Goal: Task Accomplishment & Management: Use online tool/utility

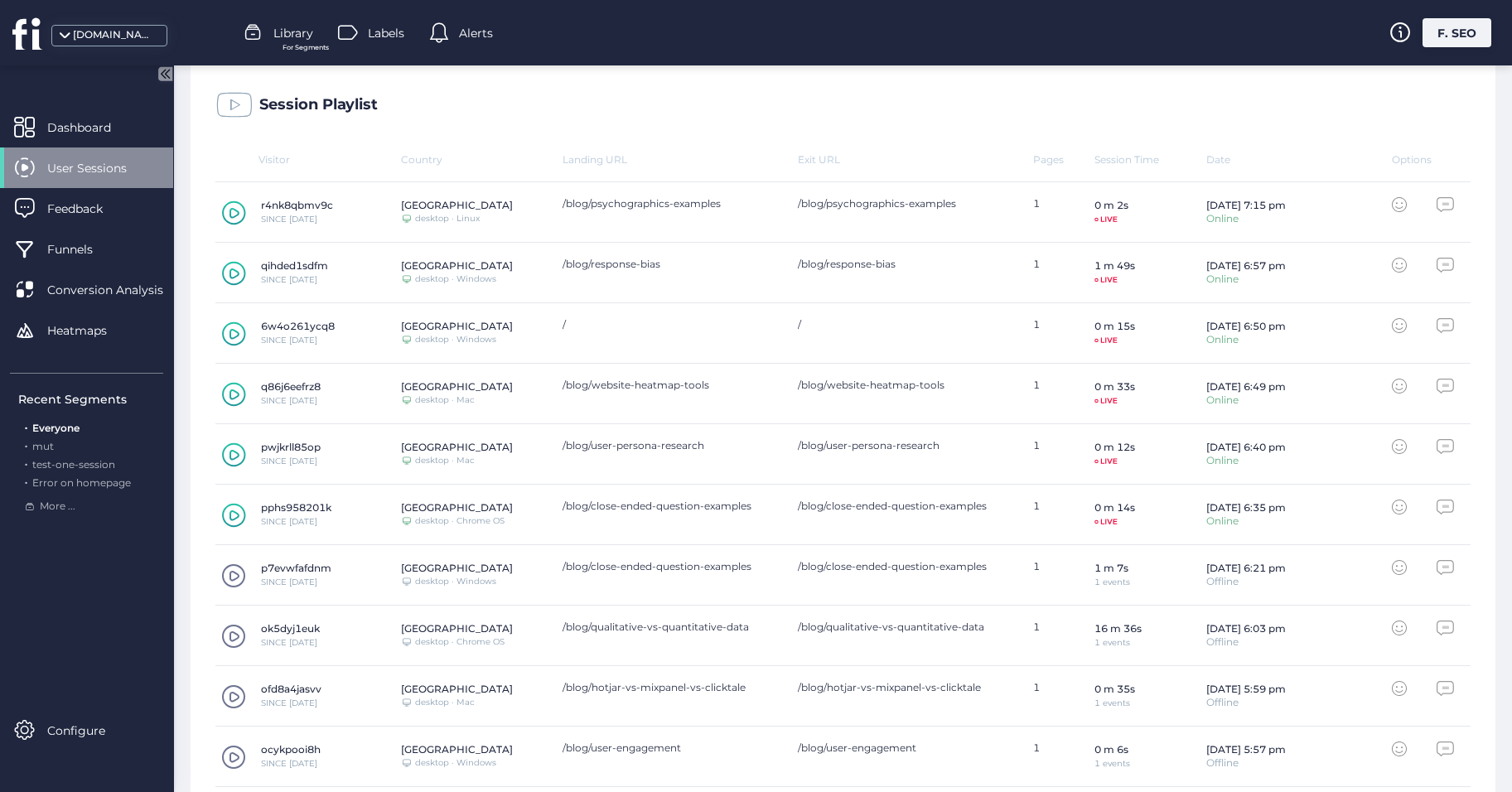
scroll to position [554, 0]
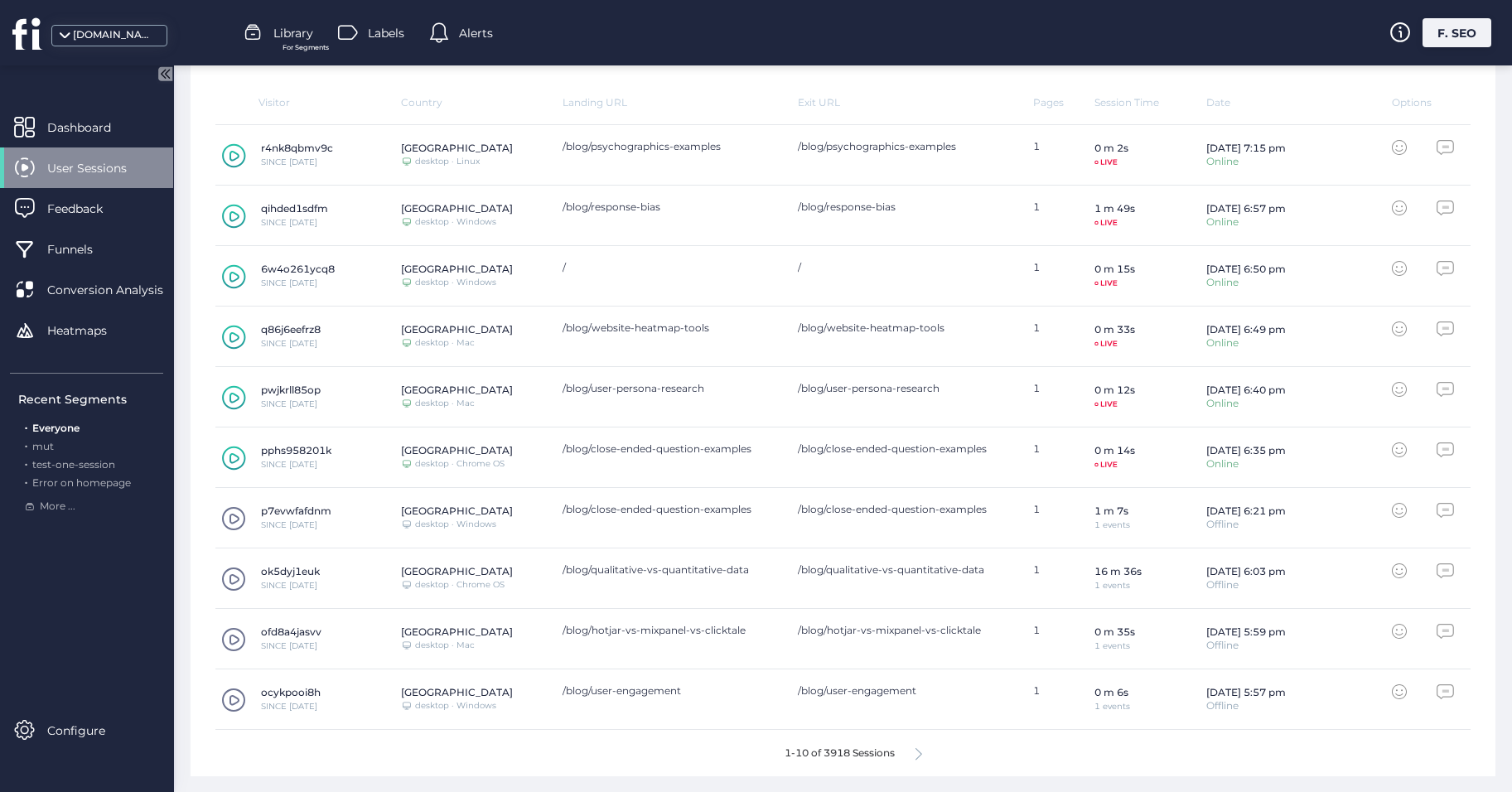
click at [231, 581] on span at bounding box center [234, 579] width 25 height 25
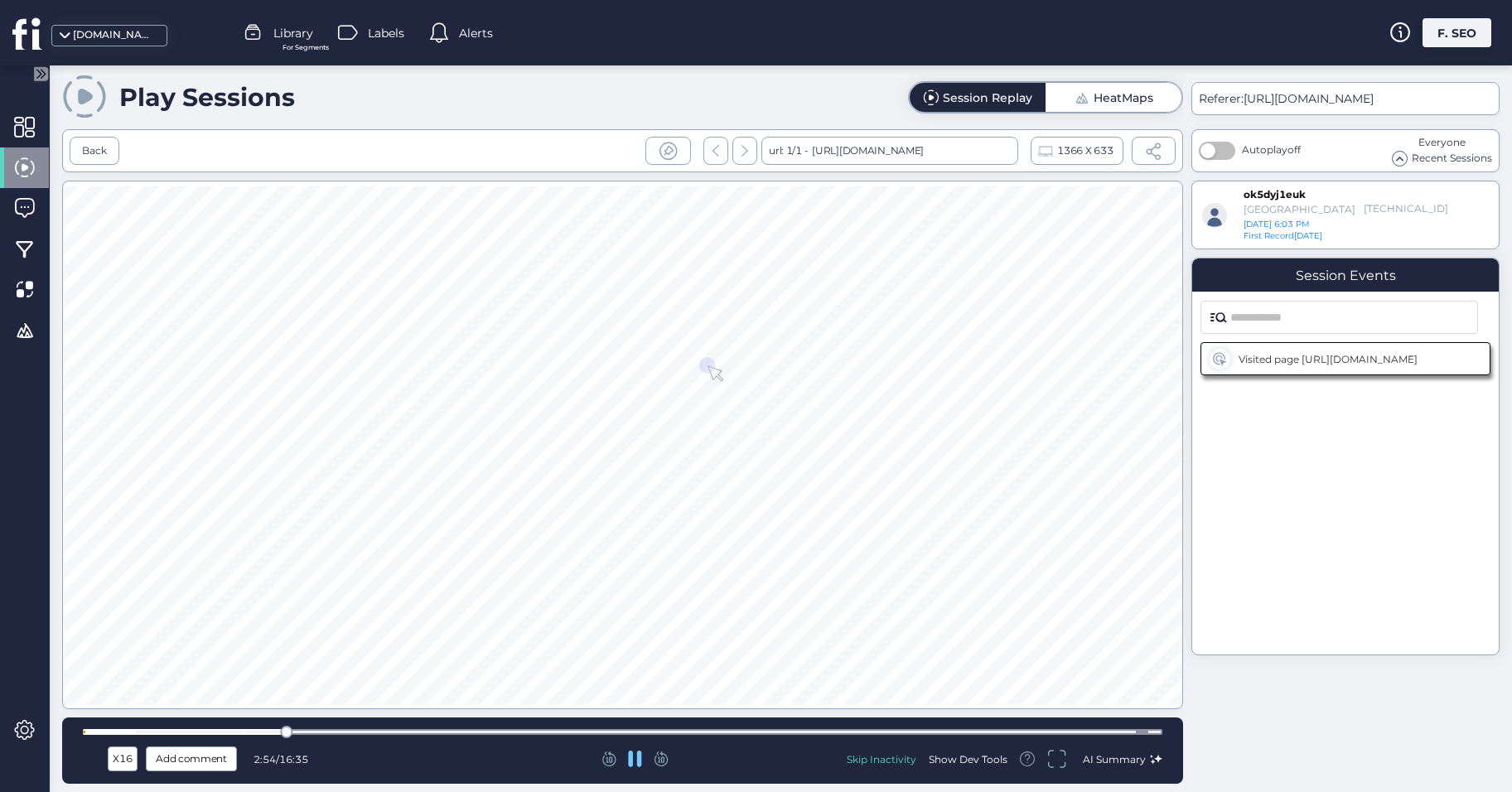
click at [412, 729] on div at bounding box center [622, 731] width 1080 height 12
click at [497, 731] on div at bounding box center [622, 732] width 1080 height 6
click at [554, 733] on div at bounding box center [622, 732] width 1080 height 6
drag, startPoint x: 643, startPoint y: 736, endPoint x: 657, endPoint y: 738, distance: 14.1
click at [644, 736] on div at bounding box center [622, 731] width 1080 height 12
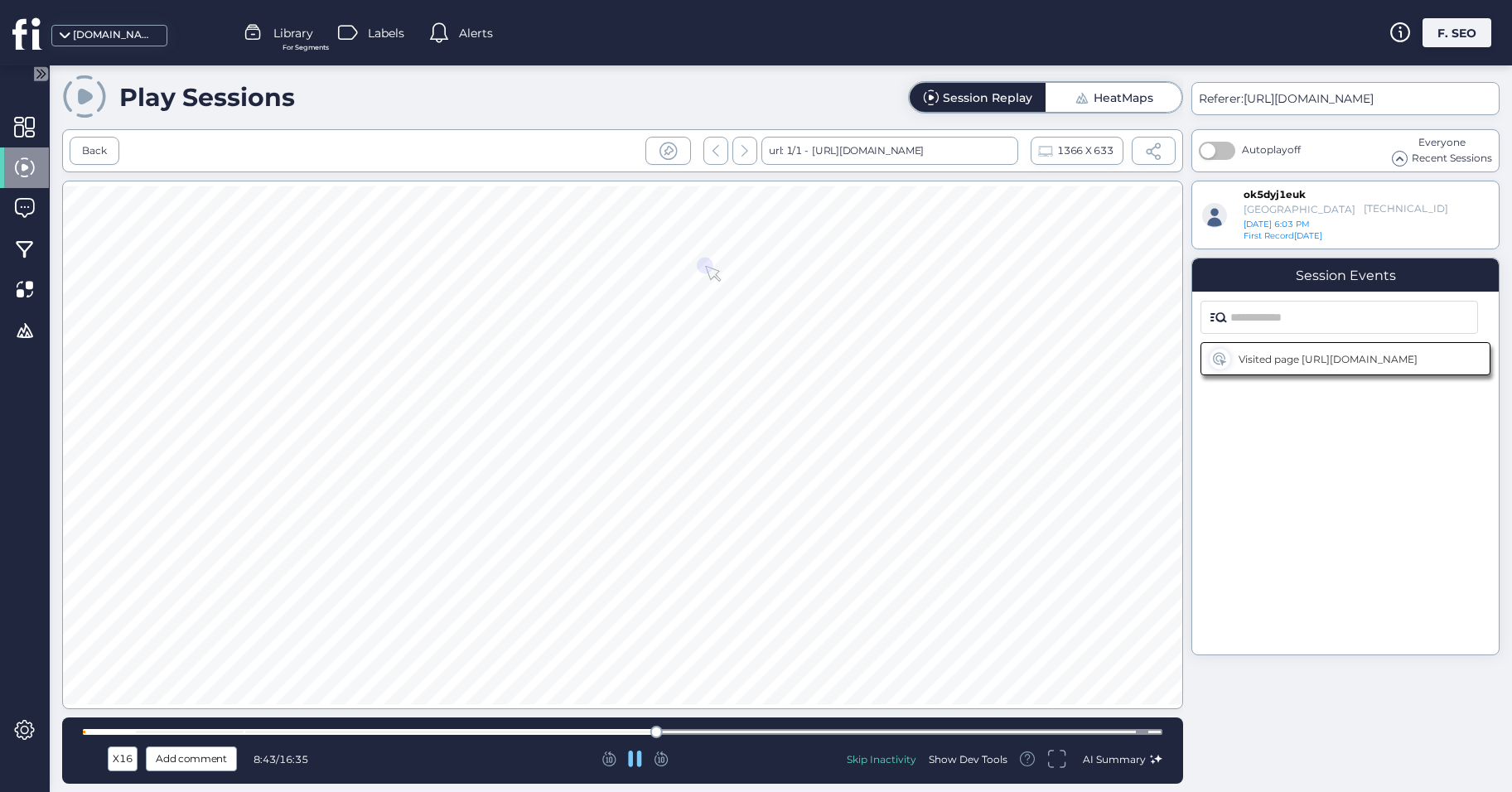
click at [879, 745] on div "Skip Inactivity Show Dev Tools AI Summary" at bounding box center [987, 759] width 351 height 29
click at [959, 729] on div at bounding box center [622, 731] width 1080 height 12
click at [1097, 727] on div at bounding box center [622, 731] width 1080 height 12
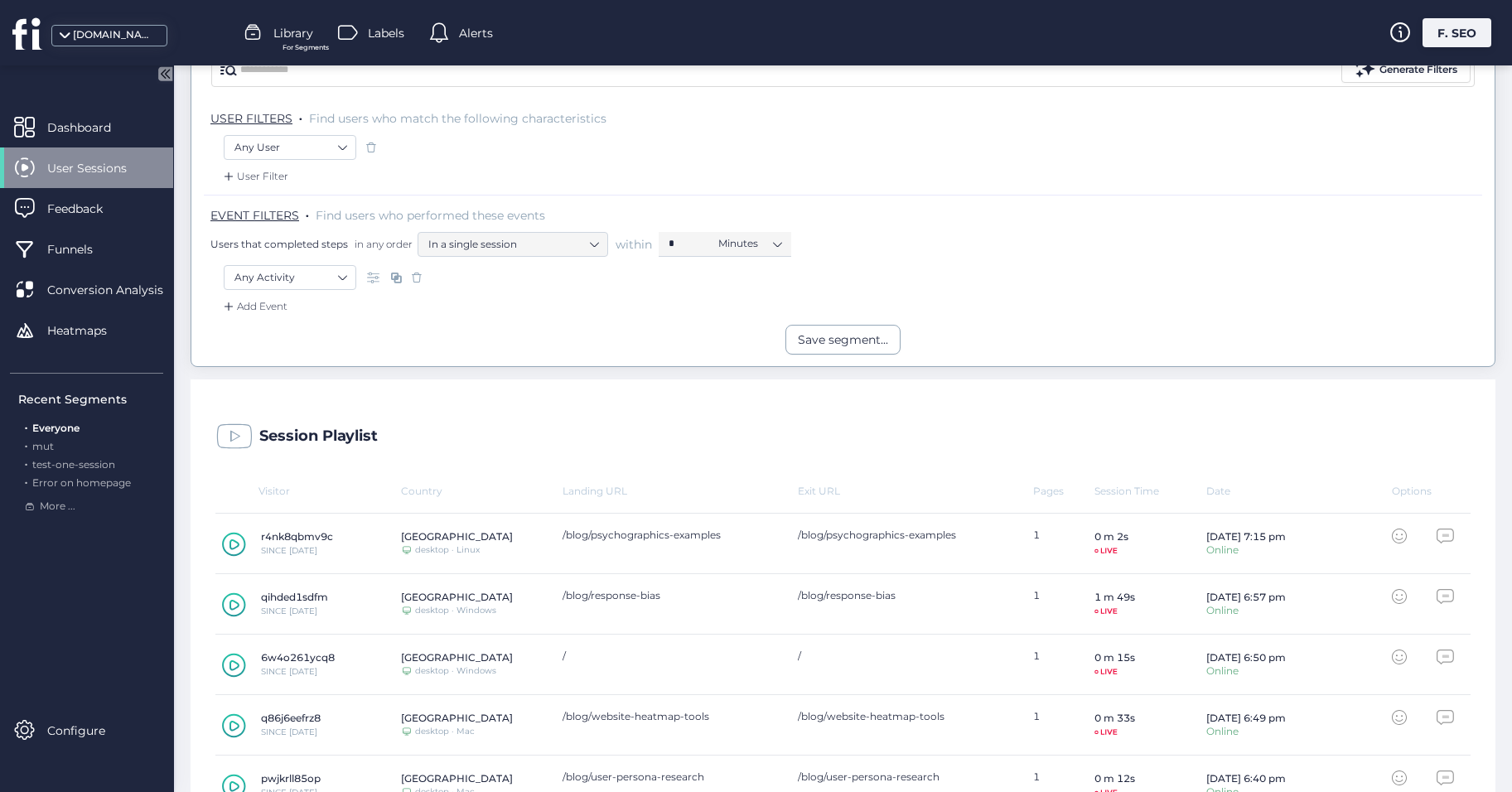
scroll to position [554, 0]
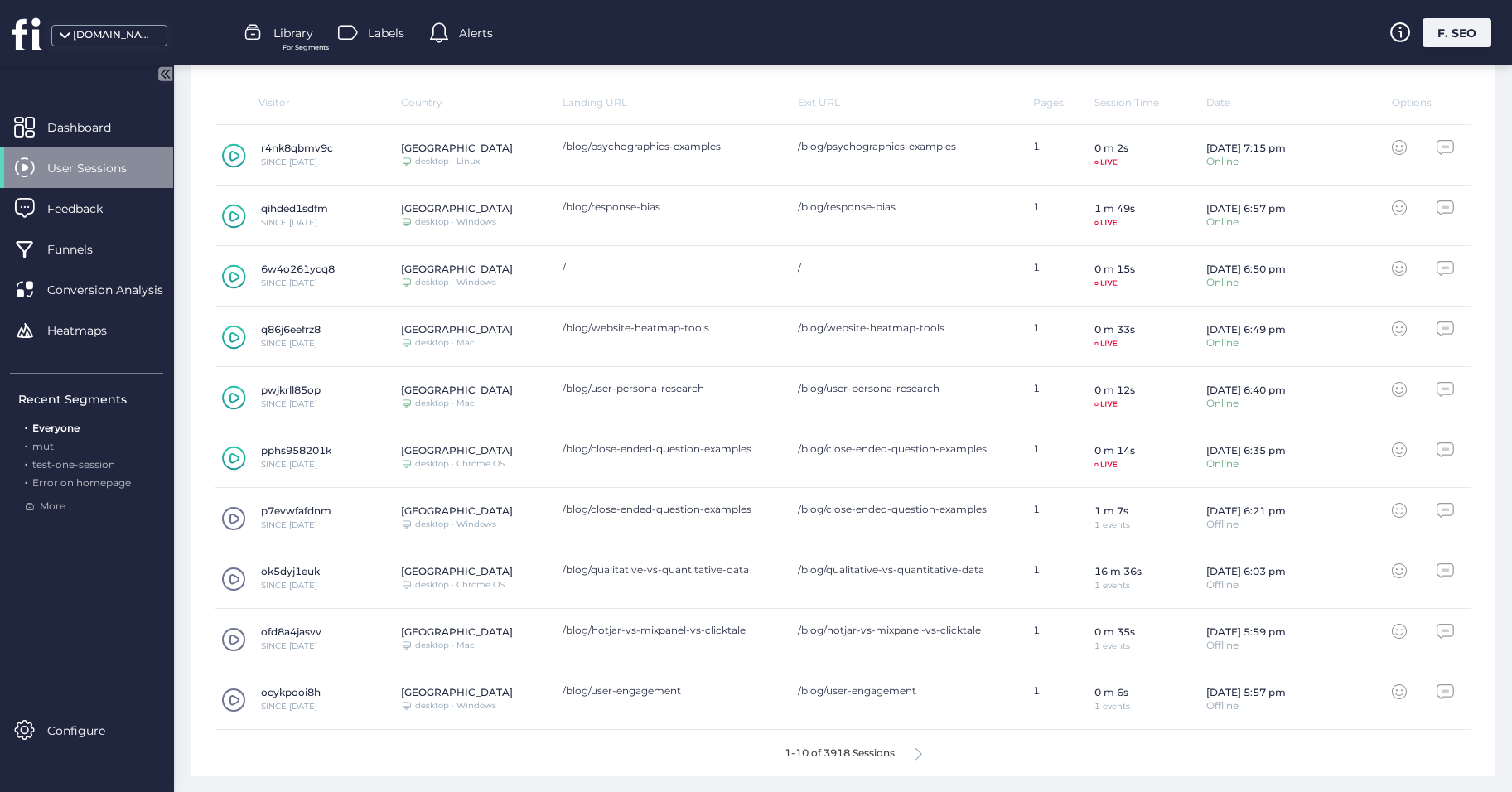
click at [916, 754] on icon at bounding box center [919, 754] width 7 height 12
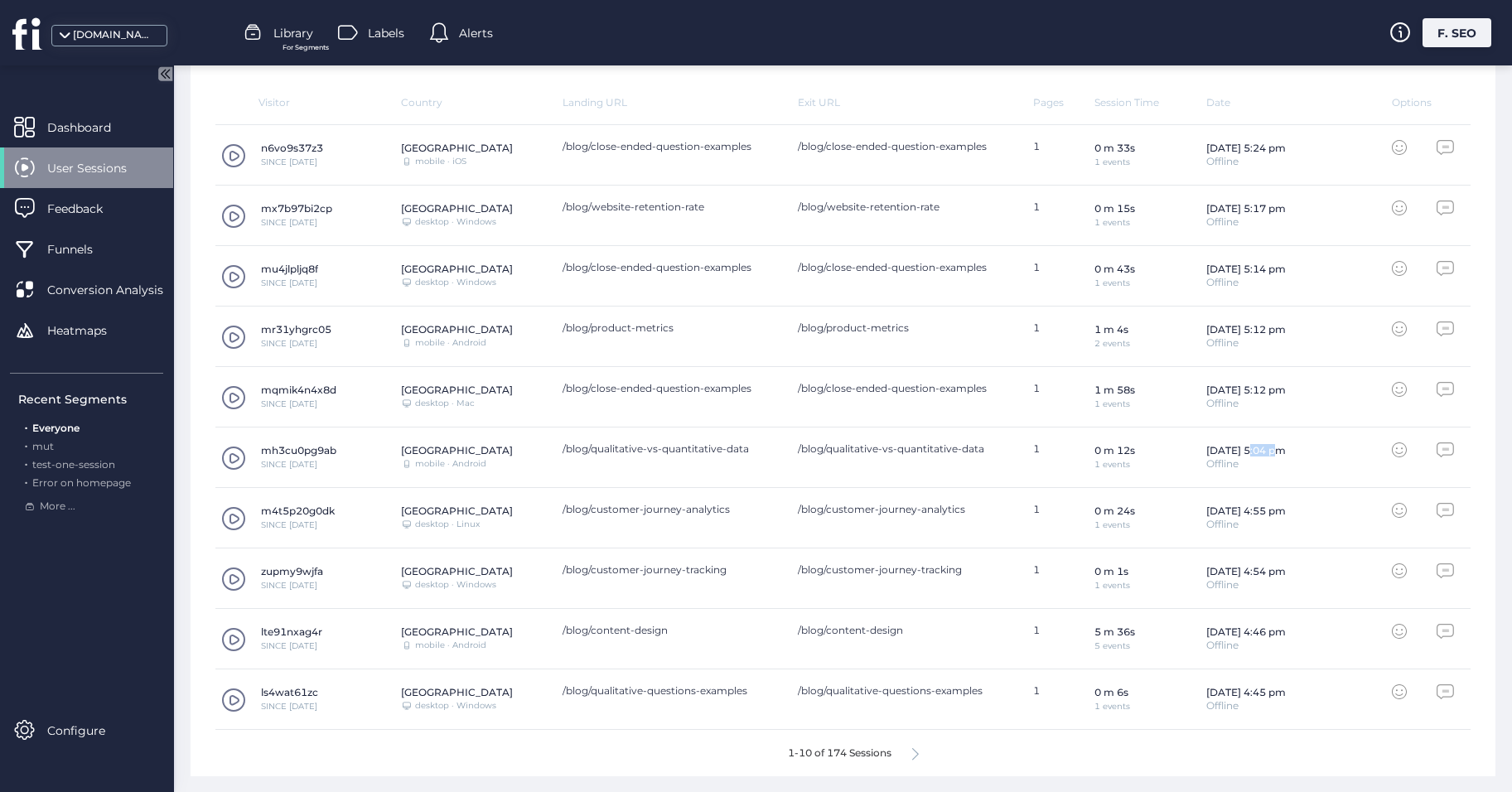
drag, startPoint x: 1233, startPoint y: 453, endPoint x: 1256, endPoint y: 456, distance: 23.2
click at [1256, 456] on div "[DATE] 5:04 pm" at bounding box center [1246, 450] width 79 height 12
drag, startPoint x: 1256, startPoint y: 456, endPoint x: 1247, endPoint y: 468, distance: 15.0
click at [1247, 468] on div "Offline" at bounding box center [1246, 464] width 79 height 10
click at [912, 760] on fs-arrow-right at bounding box center [915, 757] width 7 height 15
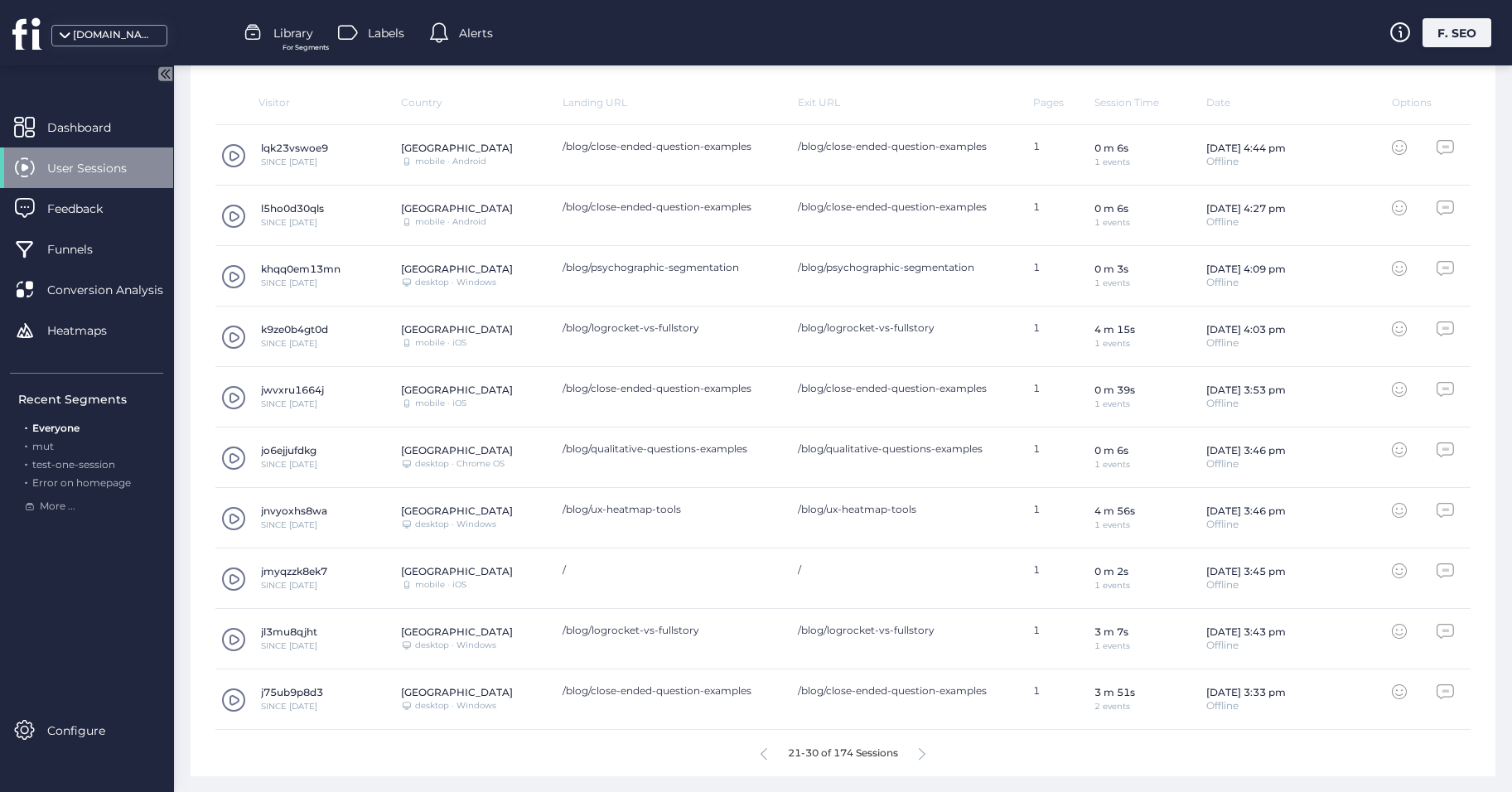
click at [919, 758] on icon at bounding box center [922, 754] width 7 height 12
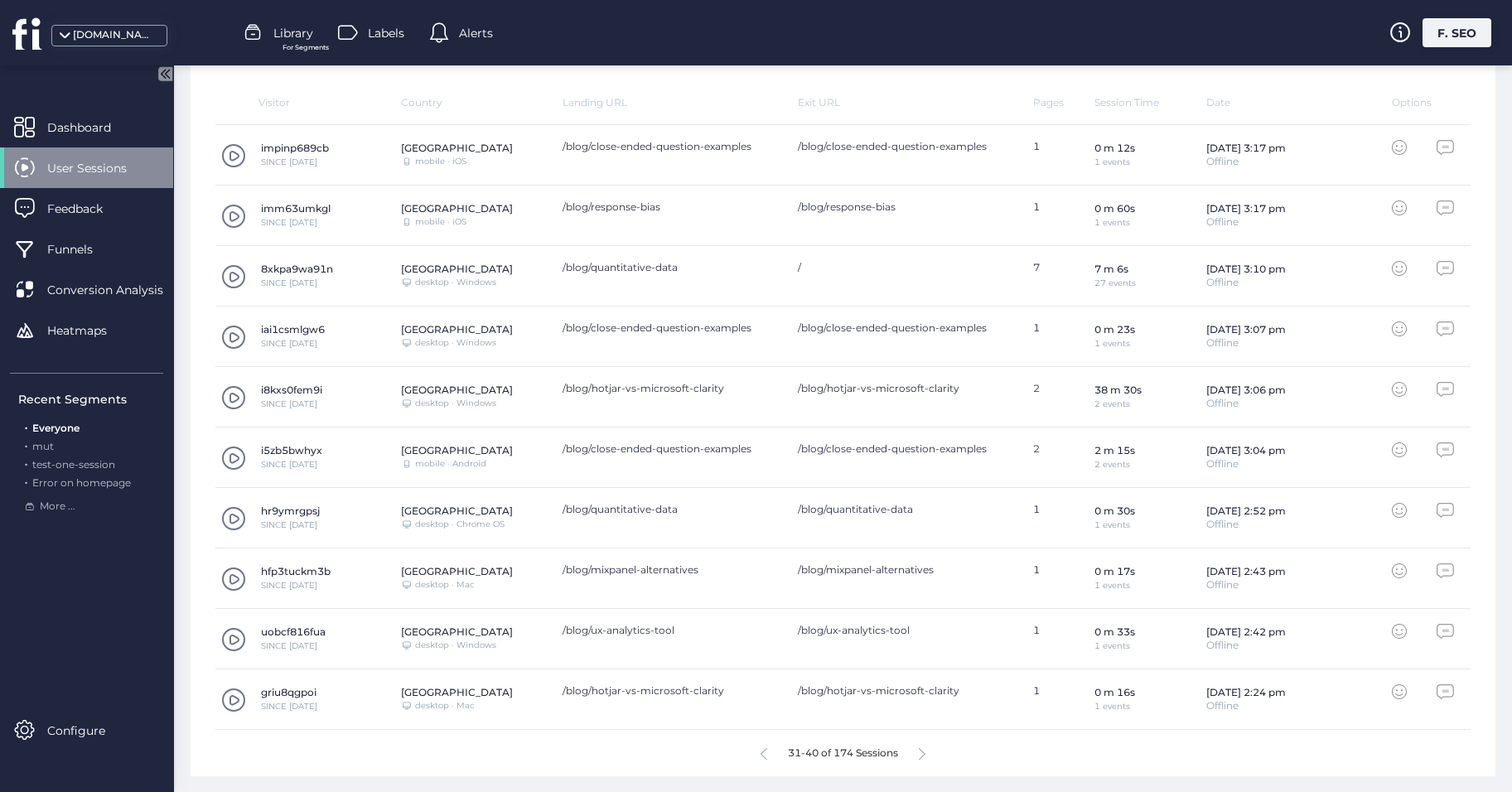
click at [919, 758] on icon at bounding box center [922, 754] width 7 height 12
click at [749, 752] on div "41-50 of 174 Sessions" at bounding box center [843, 754] width 1256 height 47
click at [761, 755] on icon at bounding box center [764, 754] width 7 height 12
click at [673, 684] on div "/blog/hotjar-vs-microsoft-clarity" at bounding box center [660, 663] width 201 height 40
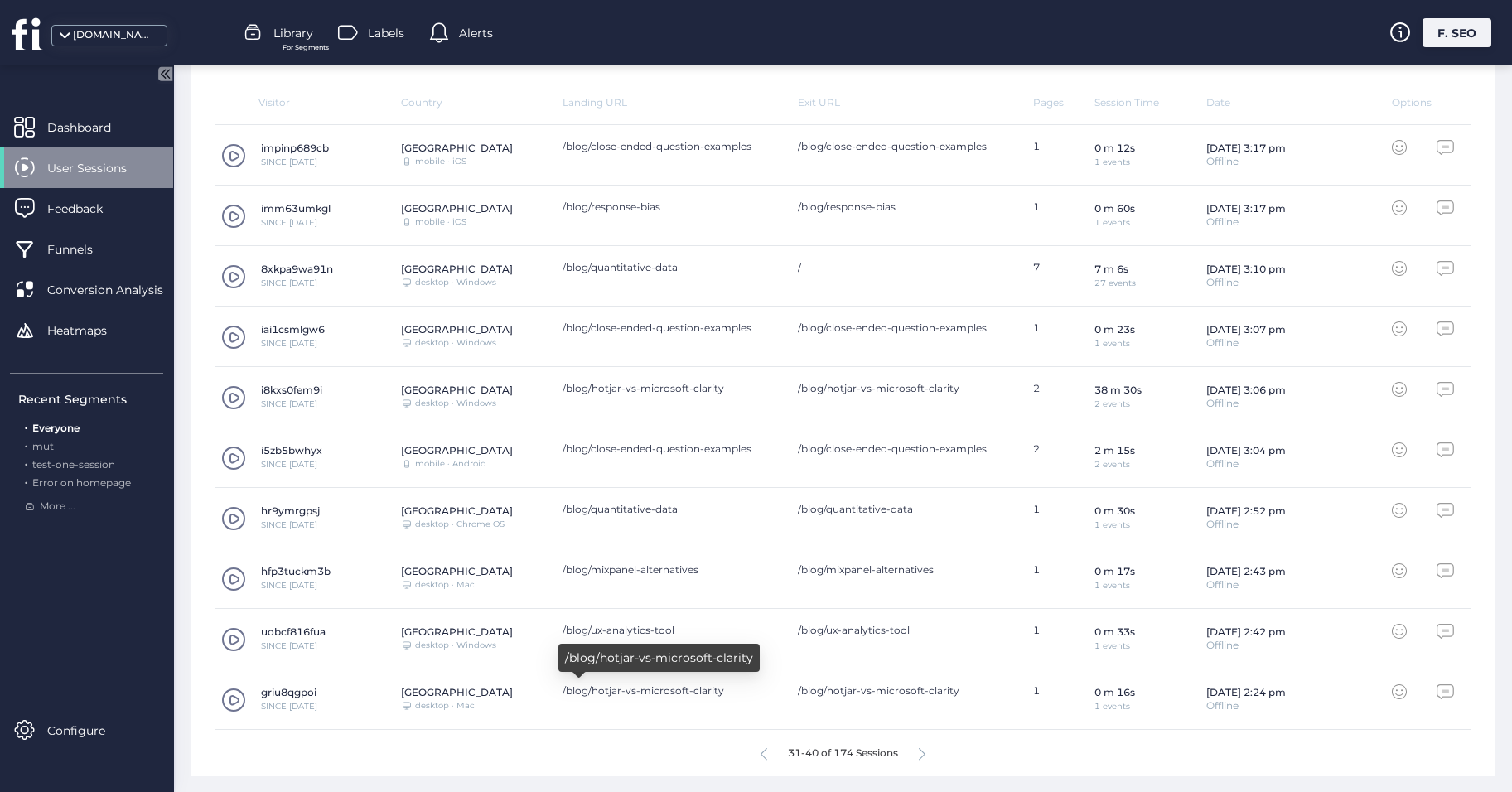
drag, startPoint x: 673, startPoint y: 684, endPoint x: 663, endPoint y: 689, distance: 11.2
click at [663, 689] on div "/blog/hotjar-vs-microsoft-clarity" at bounding box center [672, 690] width 219 height 12
click at [919, 755] on icon at bounding box center [922, 754] width 7 height 12
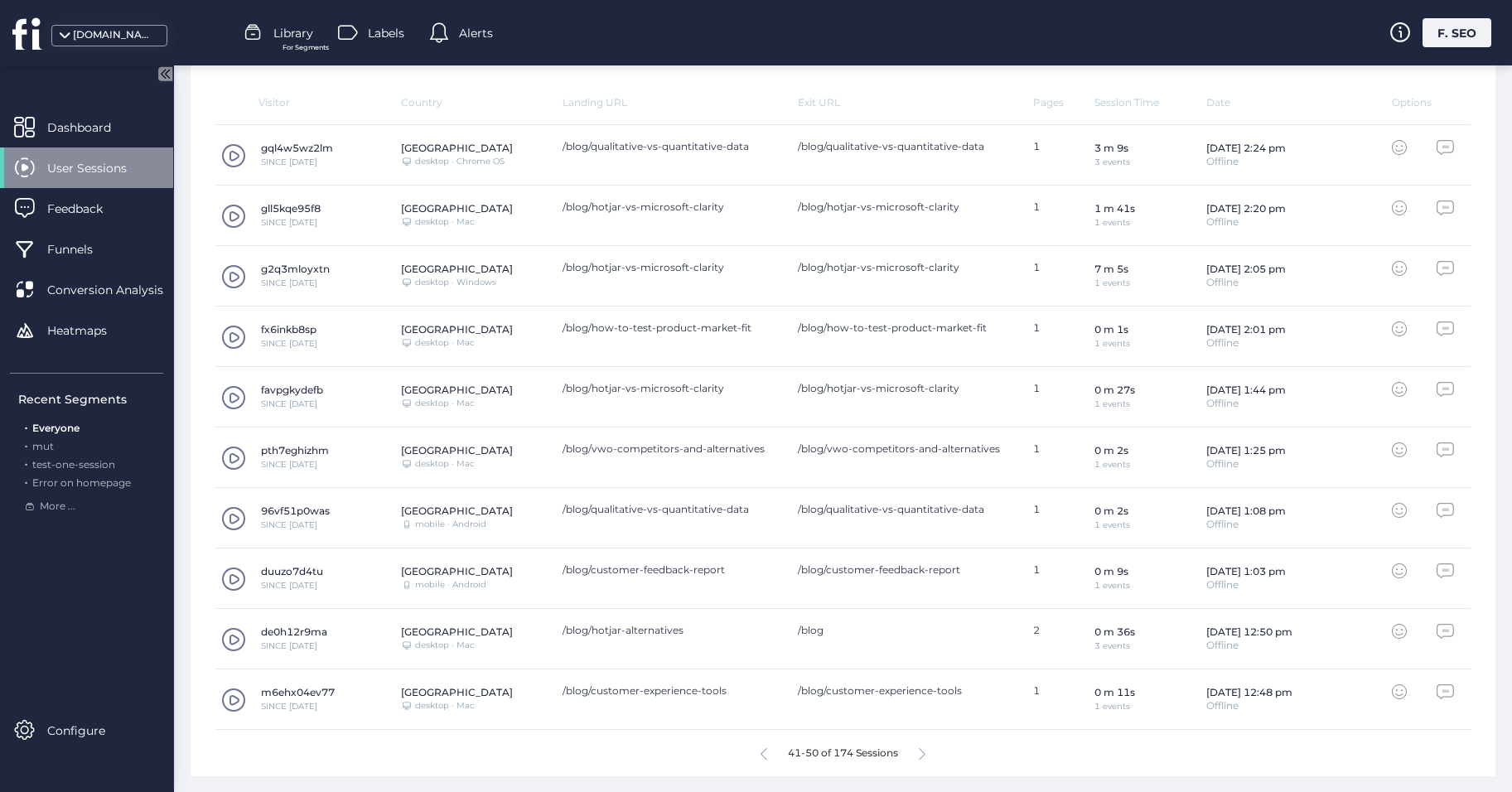
click at [919, 758] on icon at bounding box center [922, 754] width 7 height 12
drag, startPoint x: 449, startPoint y: 451, endPoint x: 396, endPoint y: 451, distance: 53.0
click at [396, 451] on div "cokf0b7mni SINCE [DATE] Australia Desktop/Laptop desktop · Mac /blog/qualitativ…" at bounding box center [843, 457] width 1256 height 61
drag, startPoint x: 396, startPoint y: 451, endPoint x: 552, endPoint y: 486, distance: 159.9
click at [552, 486] on div "cokf0b7mni SINCE [DATE] Australia Desktop/Laptop desktop · Mac /blog/qualitativ…" at bounding box center [843, 457] width 1256 height 61
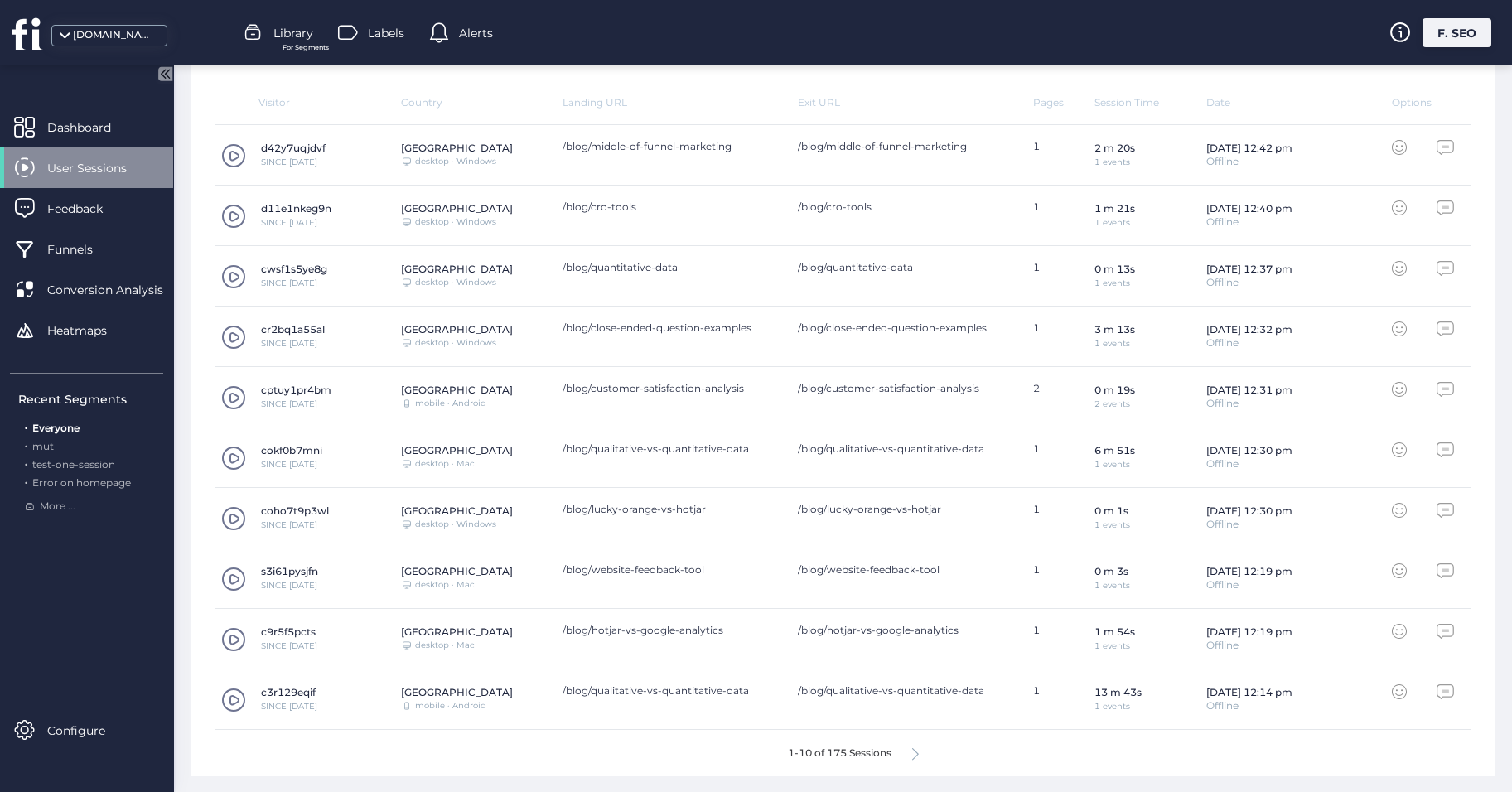
click at [434, 692] on div "[GEOGRAPHIC_DATA]" at bounding box center [457, 692] width 112 height 12
click at [434, 693] on div "[GEOGRAPHIC_DATA]" at bounding box center [457, 692] width 112 height 12
copy div "[GEOGRAPHIC_DATA]"
click at [193, 597] on div "Visitor Country Landing URL Exit URL Pages Session Time Date Options d42y7uqjdv…" at bounding box center [843, 436] width 1305 height 680
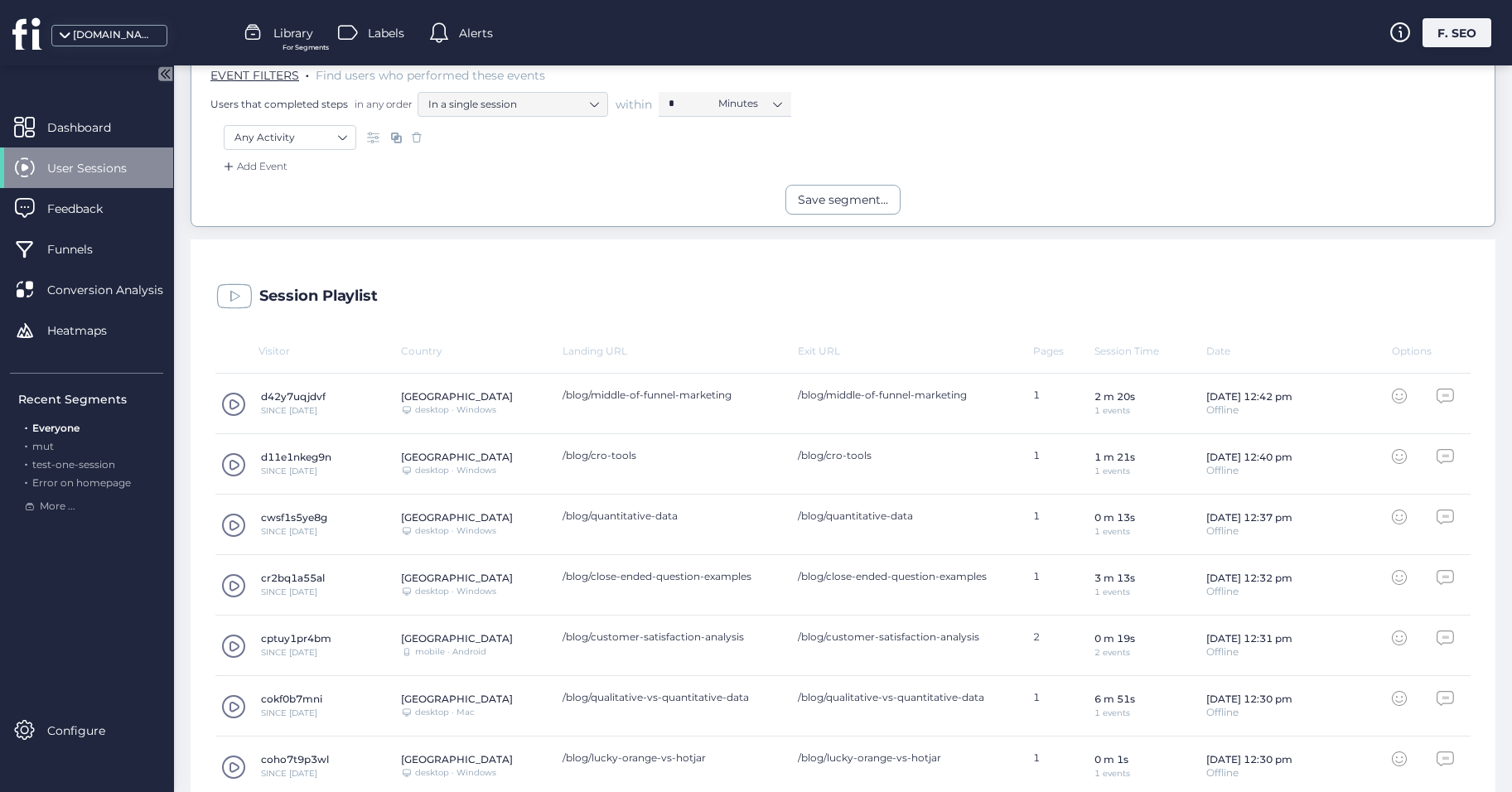
scroll to position [57, 0]
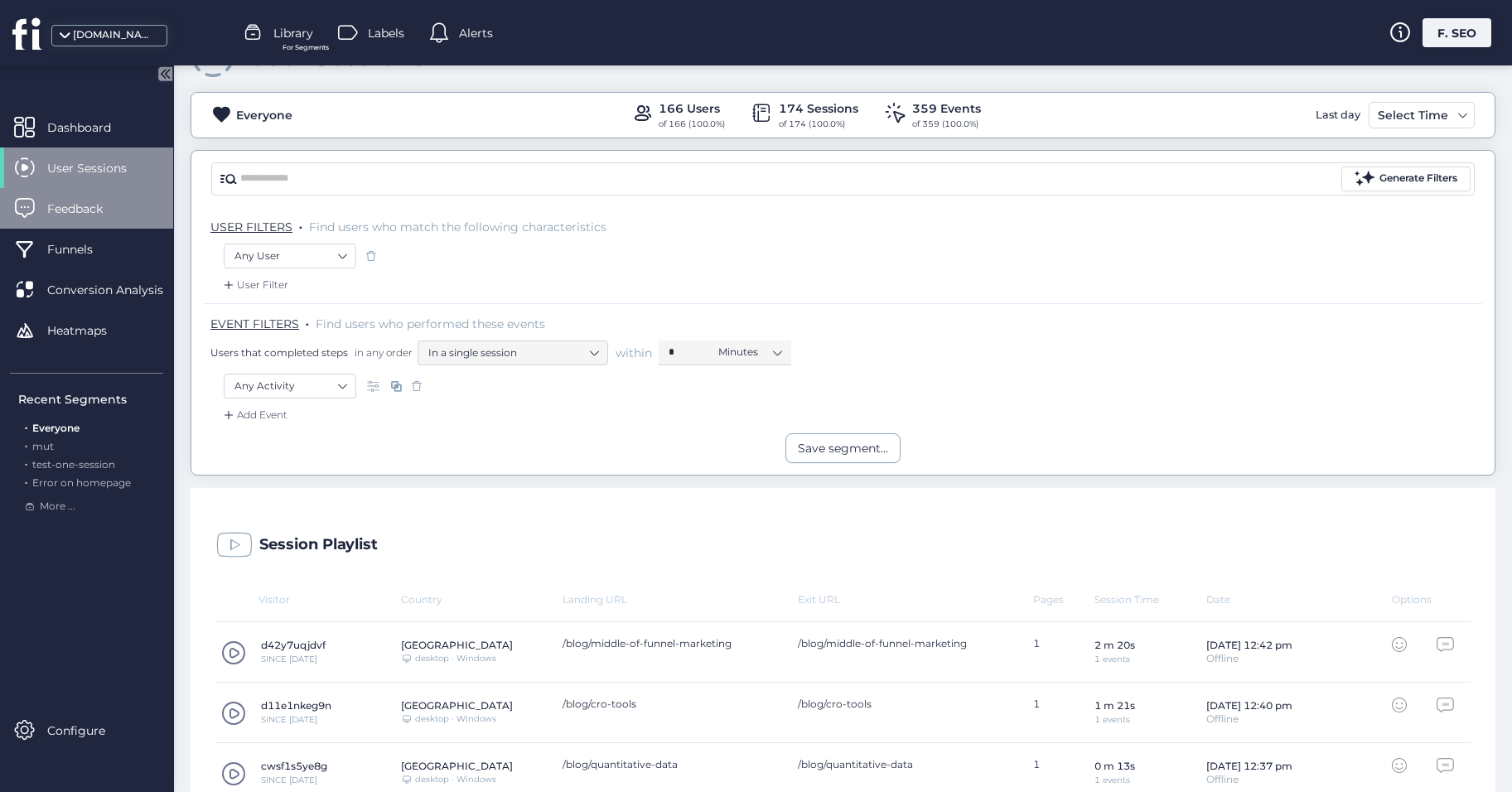
click at [94, 207] on span "Feedback" at bounding box center [88, 209] width 80 height 19
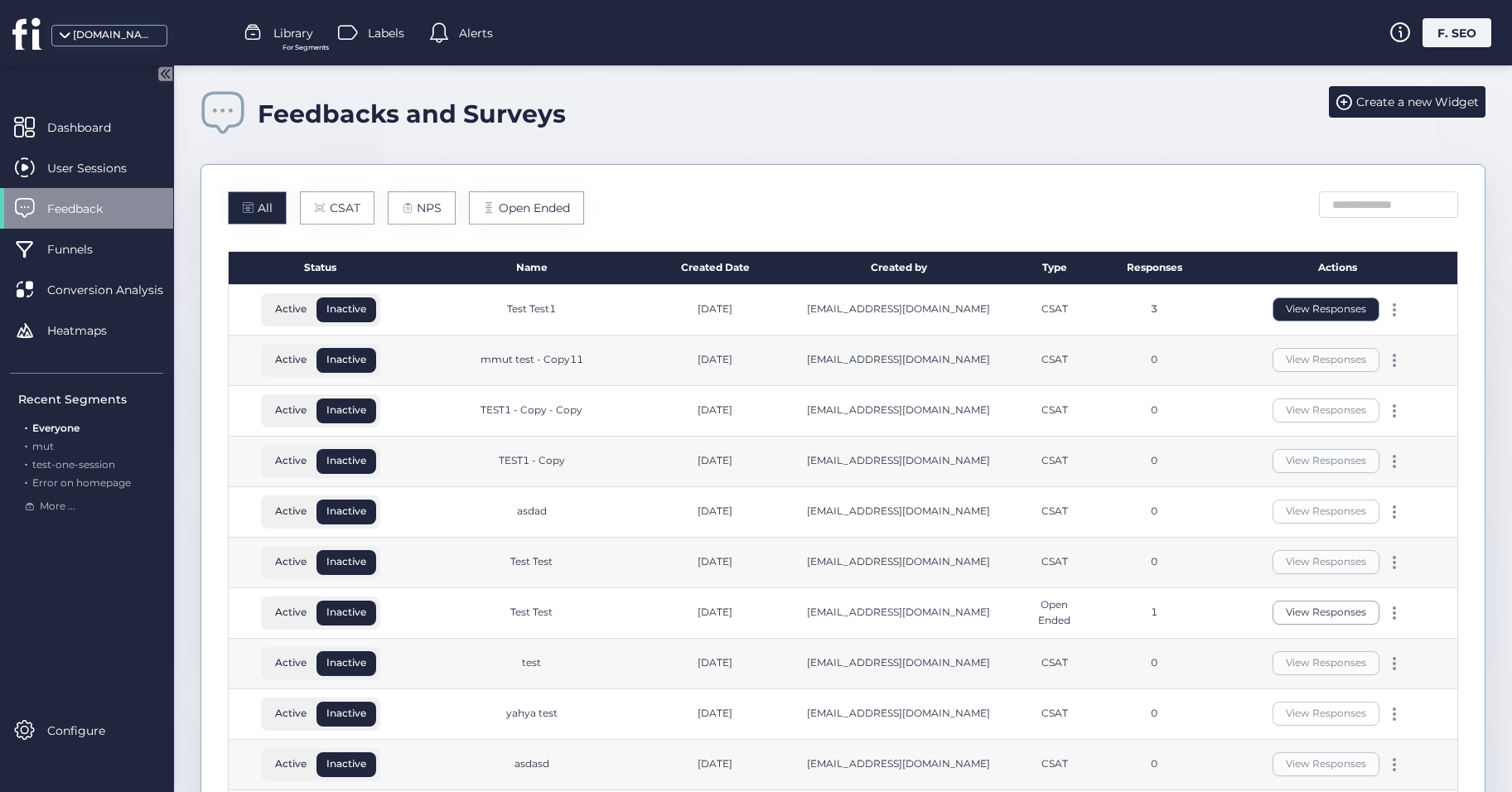
click at [1310, 318] on button "View Responses" at bounding box center [1326, 309] width 107 height 24
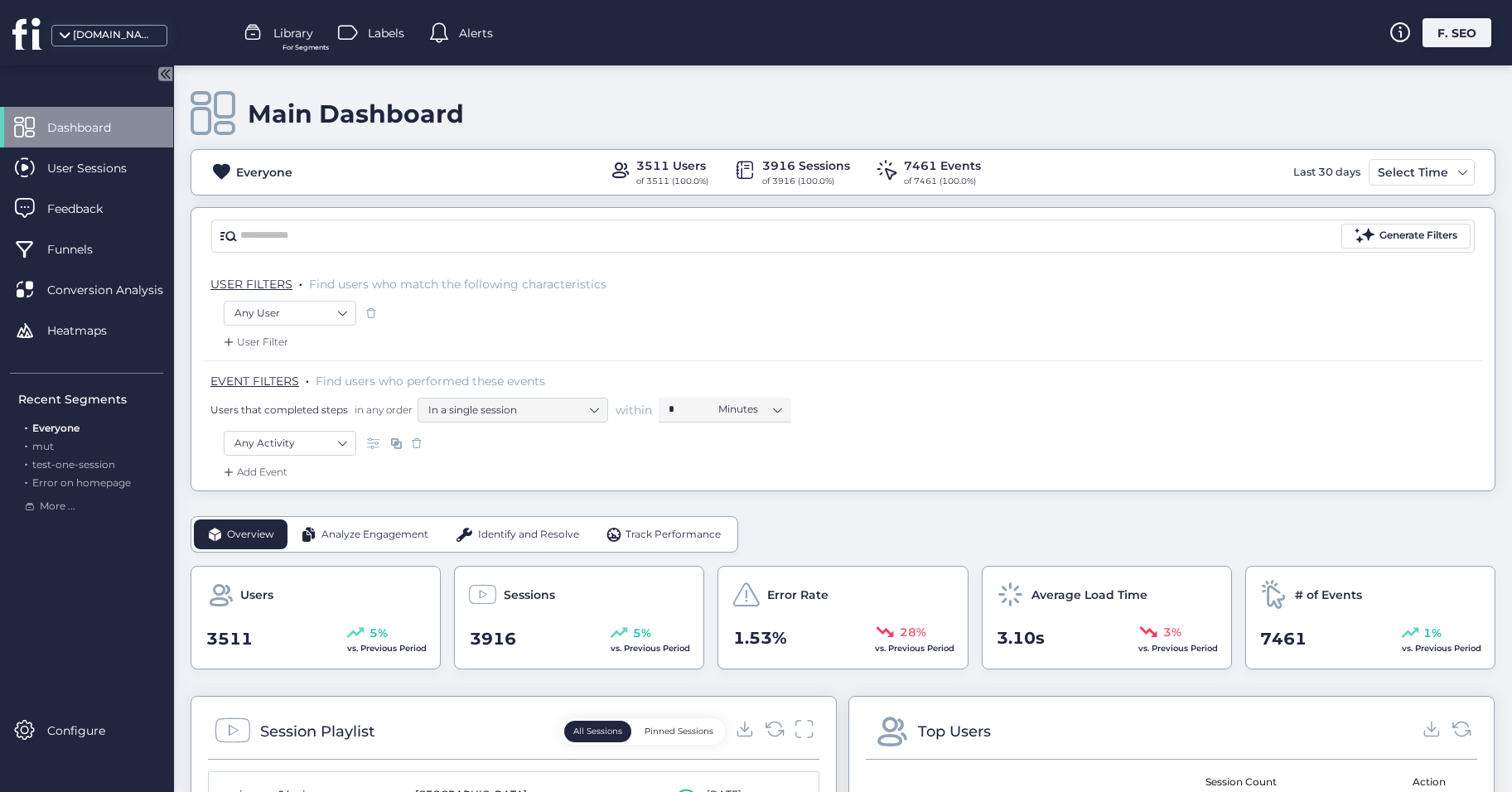
click at [1460, 38] on div "F. SEO" at bounding box center [1457, 33] width 69 height 29
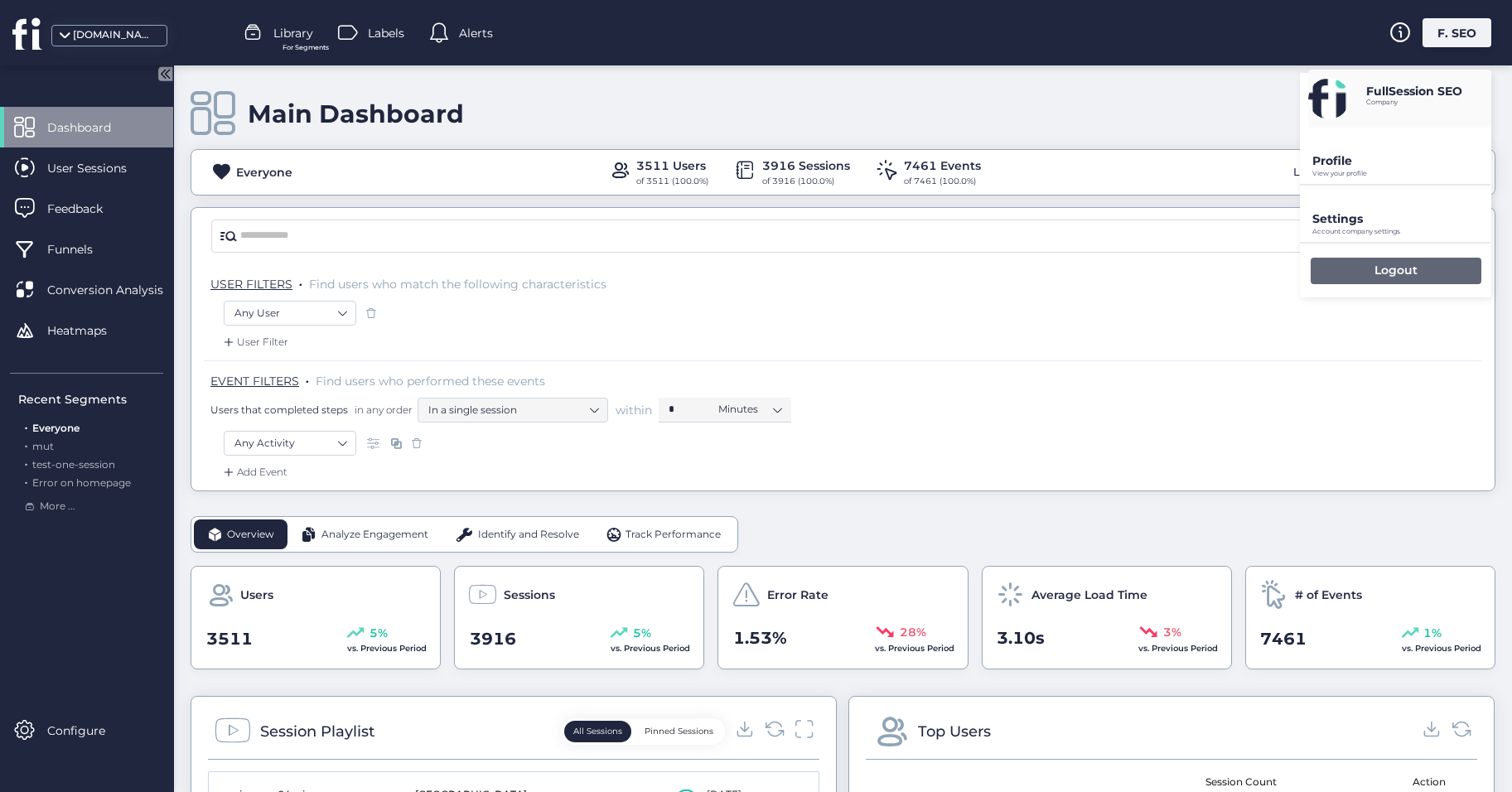
click at [1363, 273] on div "Logout" at bounding box center [1396, 271] width 170 height 26
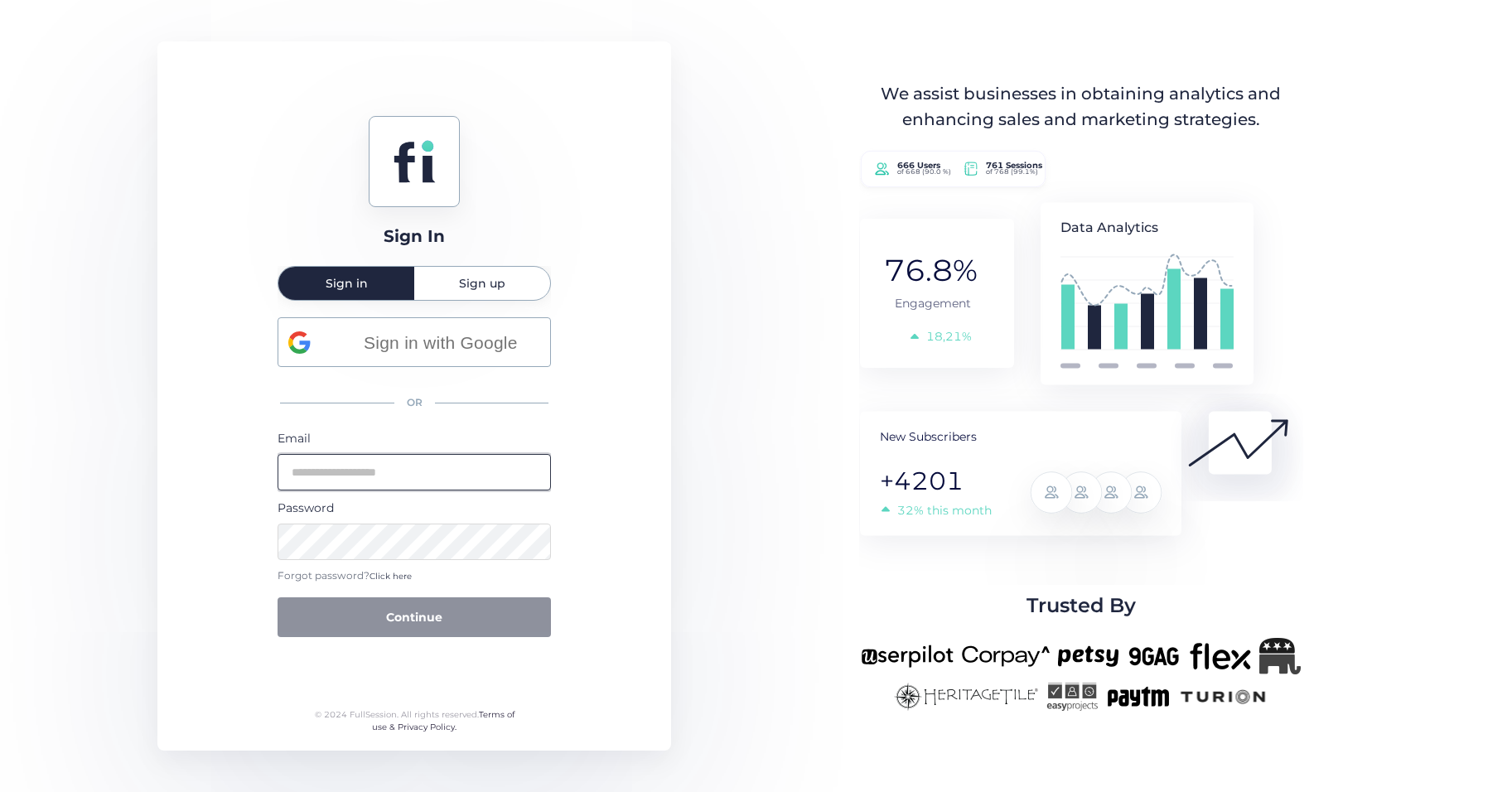
type input "**********"
click at [456, 478] on input "**********" at bounding box center [415, 471] width 274 height 36
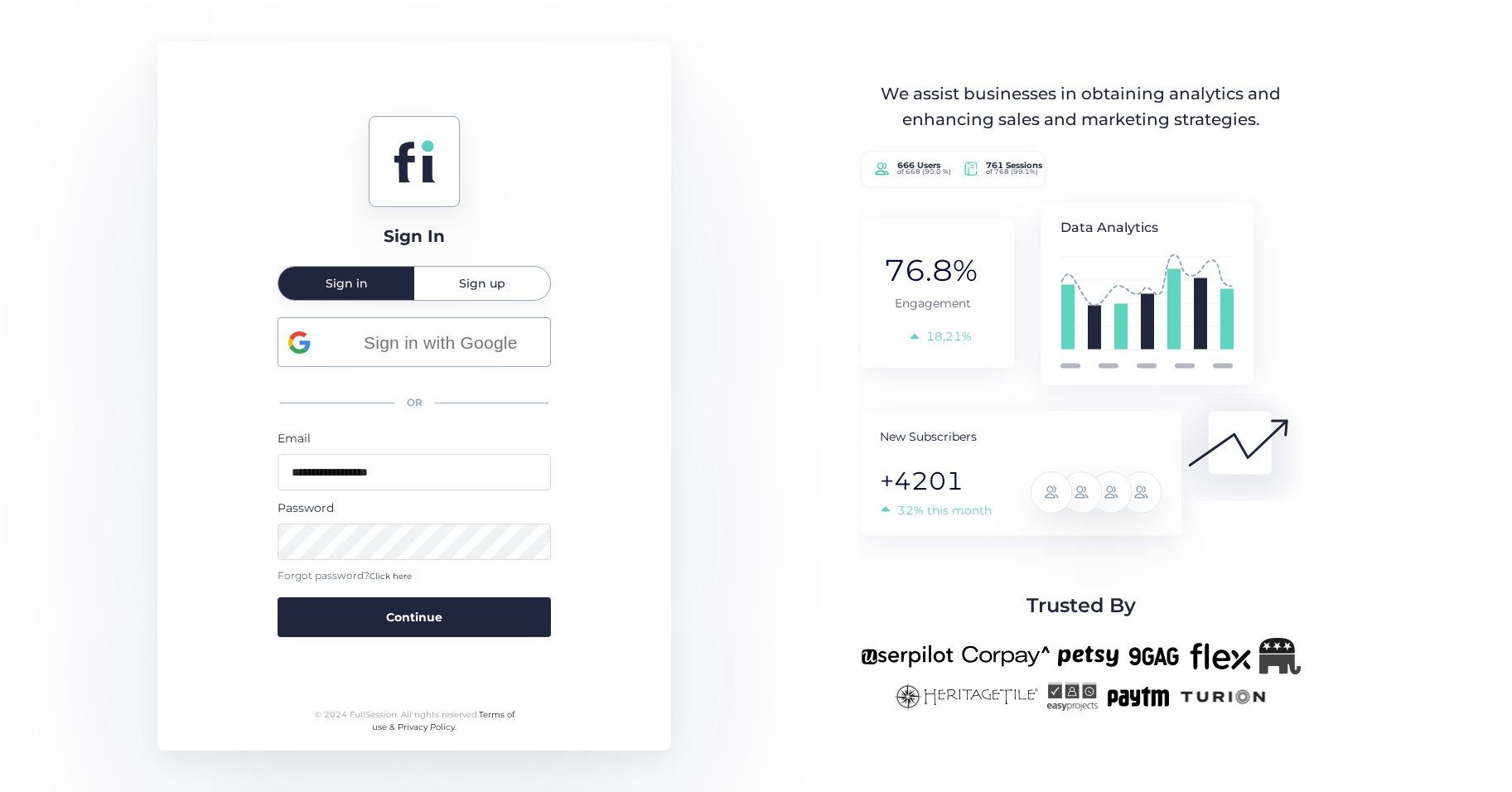
click at [707, 407] on div "**********" at bounding box center [756, 396] width 1512 height 792
click at [391, 627] on button "Continue" at bounding box center [415, 617] width 274 height 40
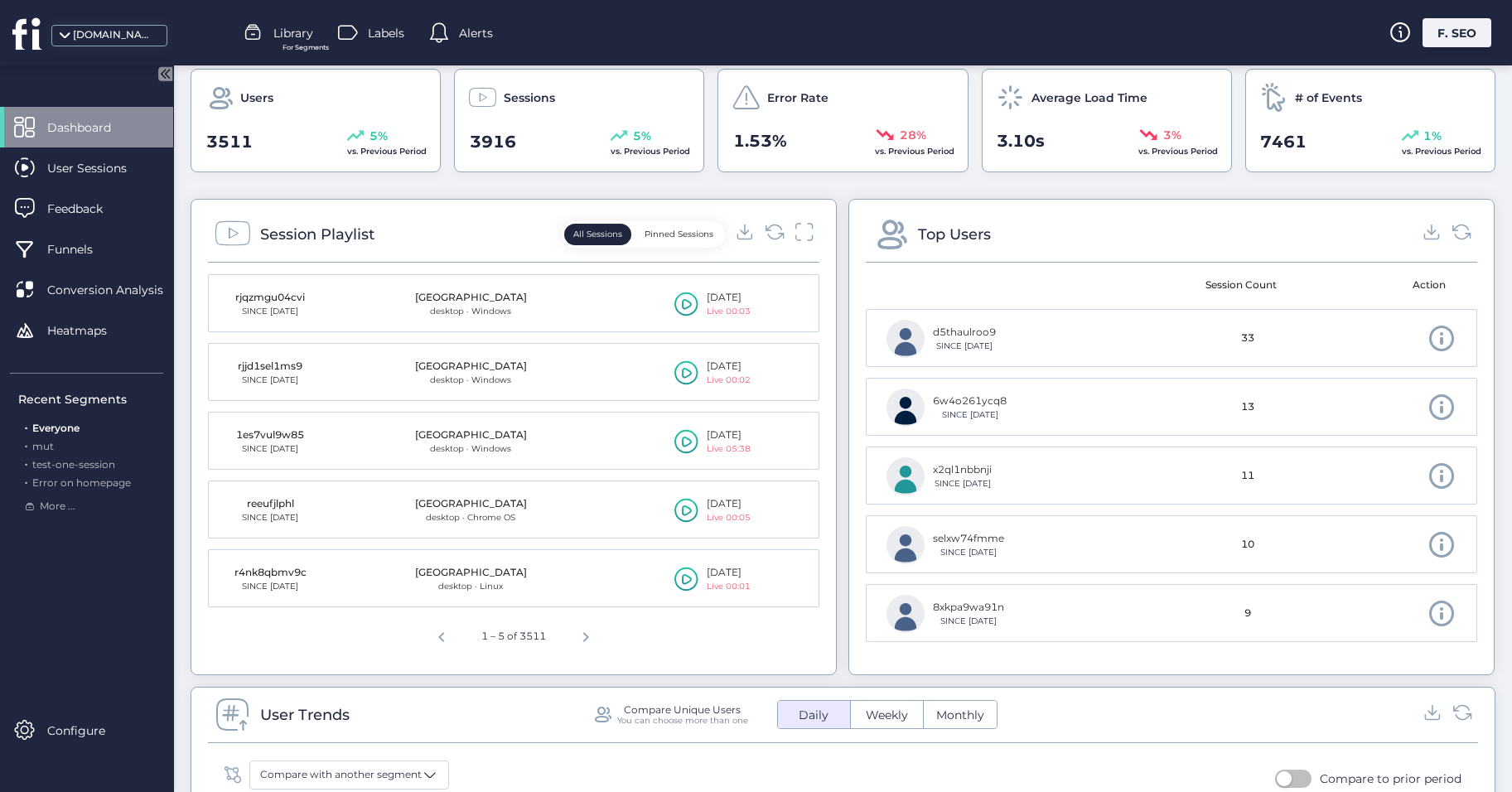
scroll to position [332, 0]
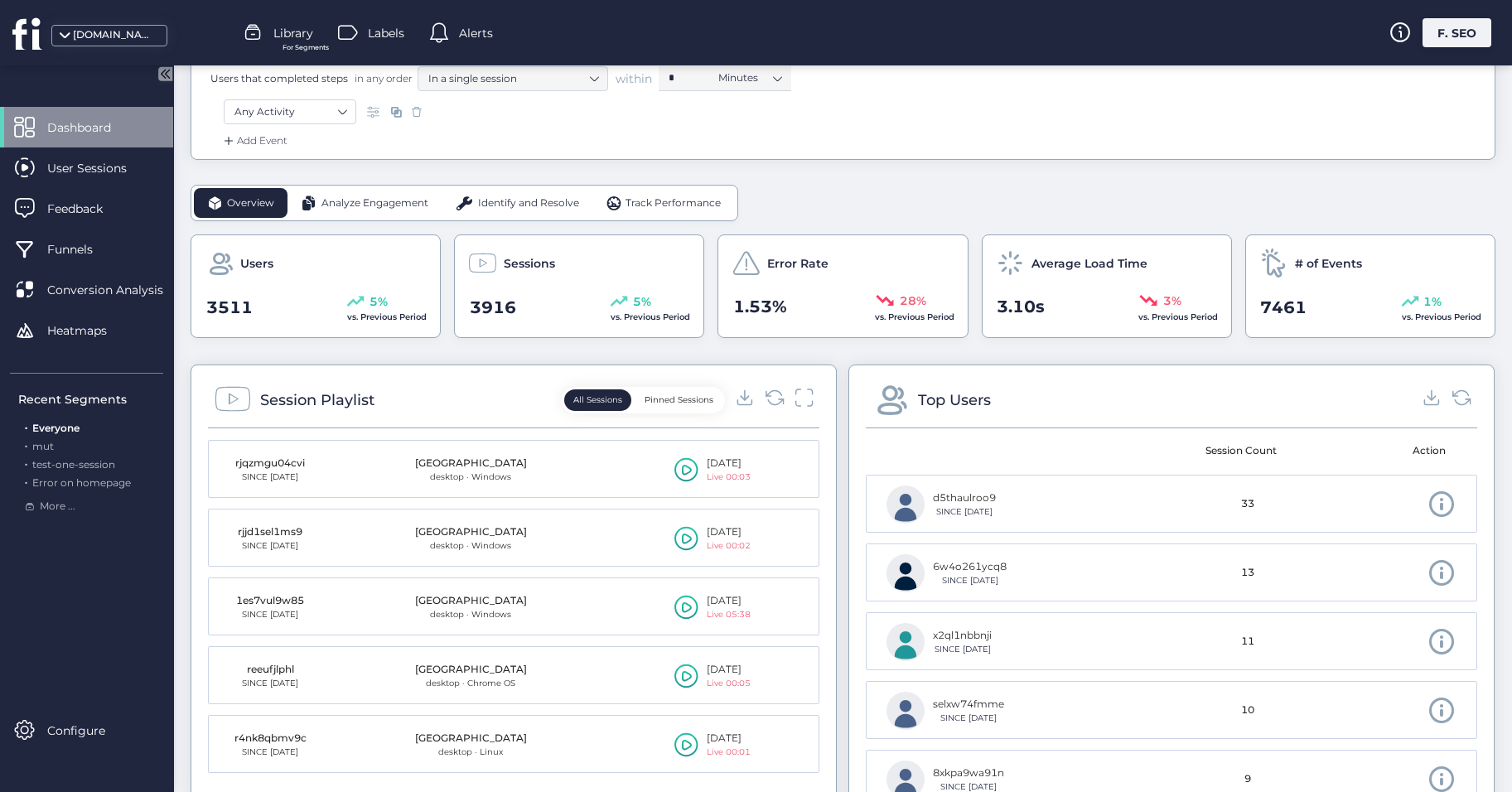
click at [342, 206] on span "Analyze Engagement" at bounding box center [375, 203] width 107 height 16
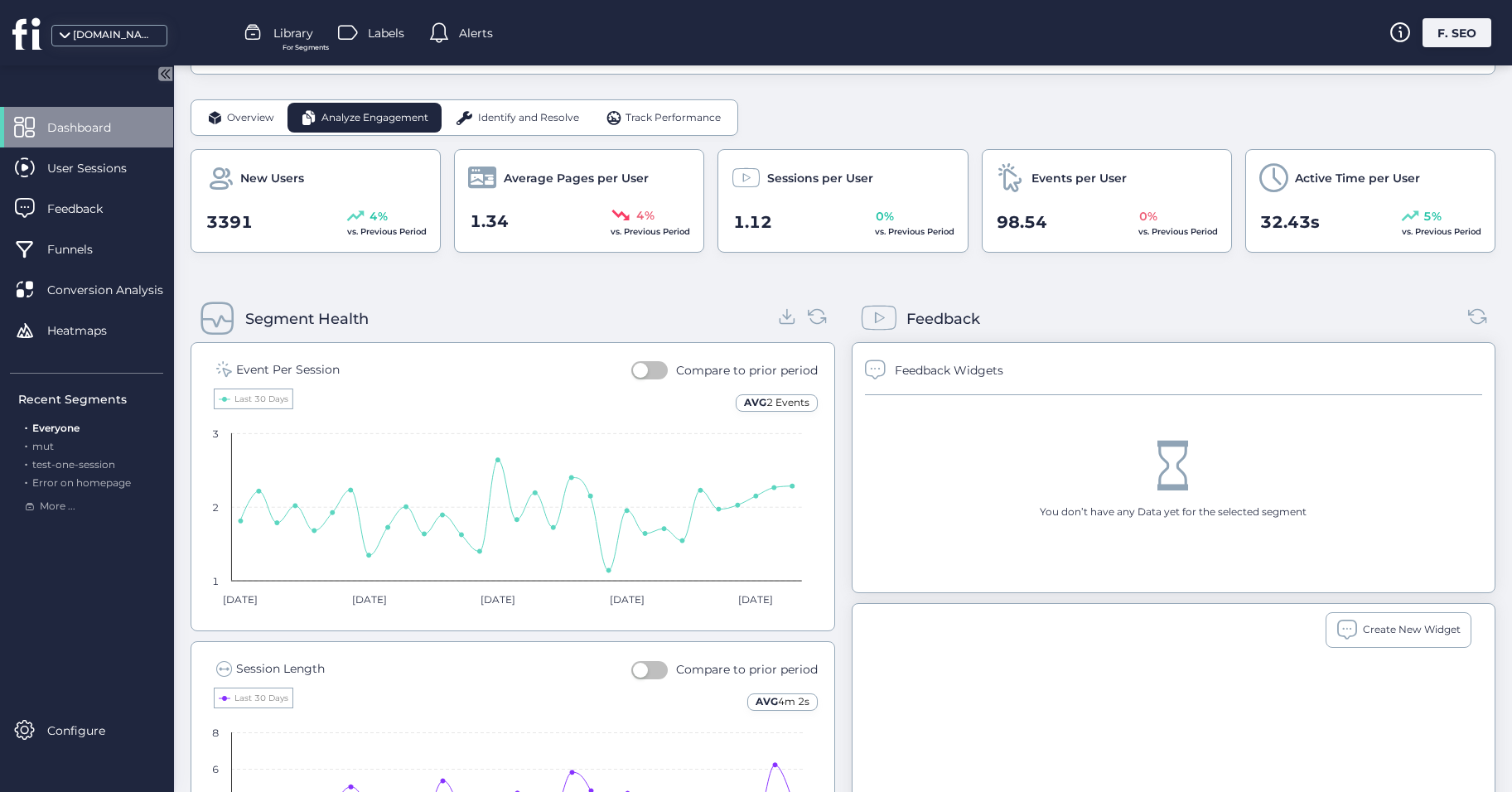
scroll to position [334, 0]
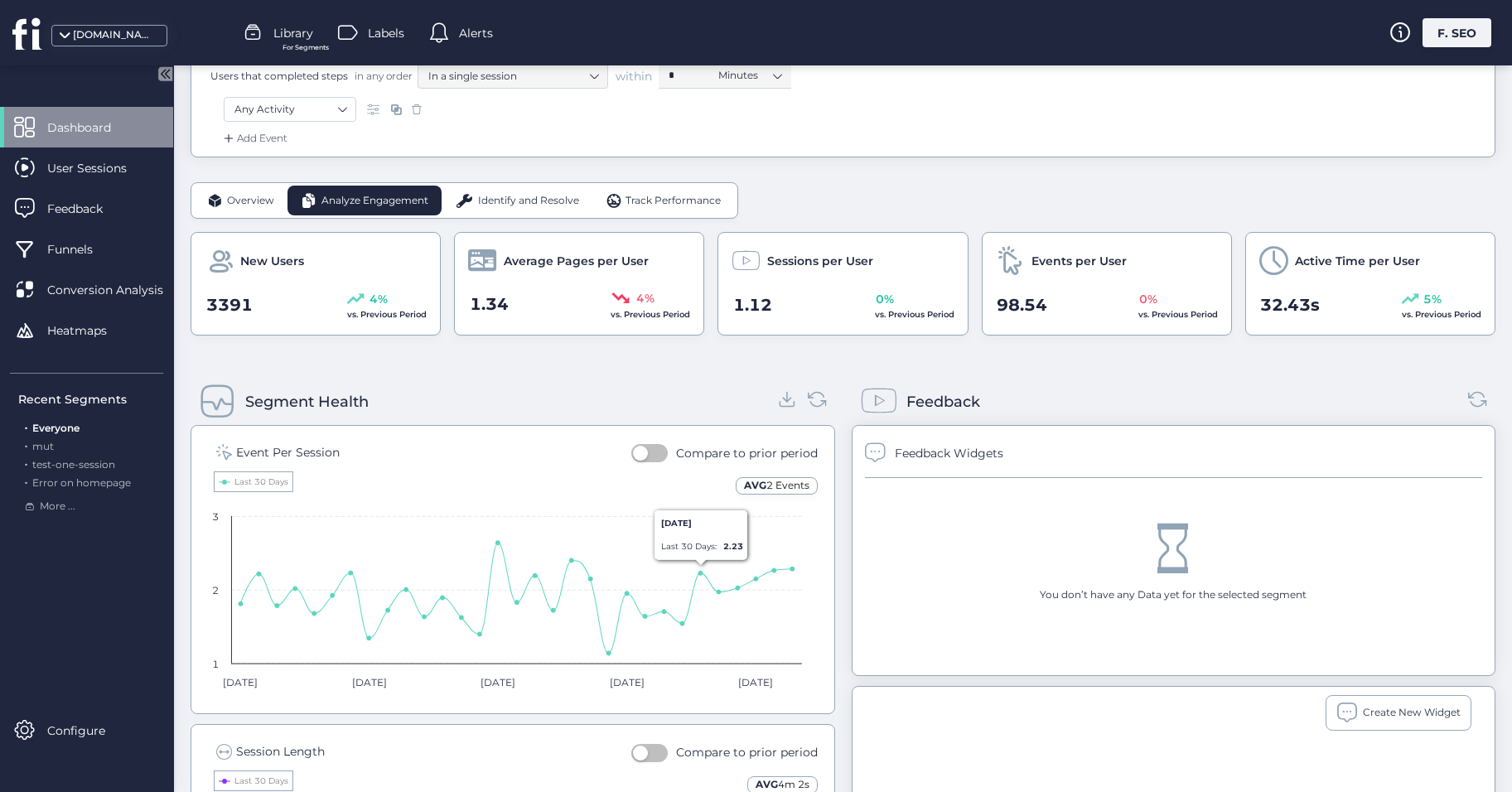
click at [641, 444] on nz-switch at bounding box center [649, 453] width 36 height 19
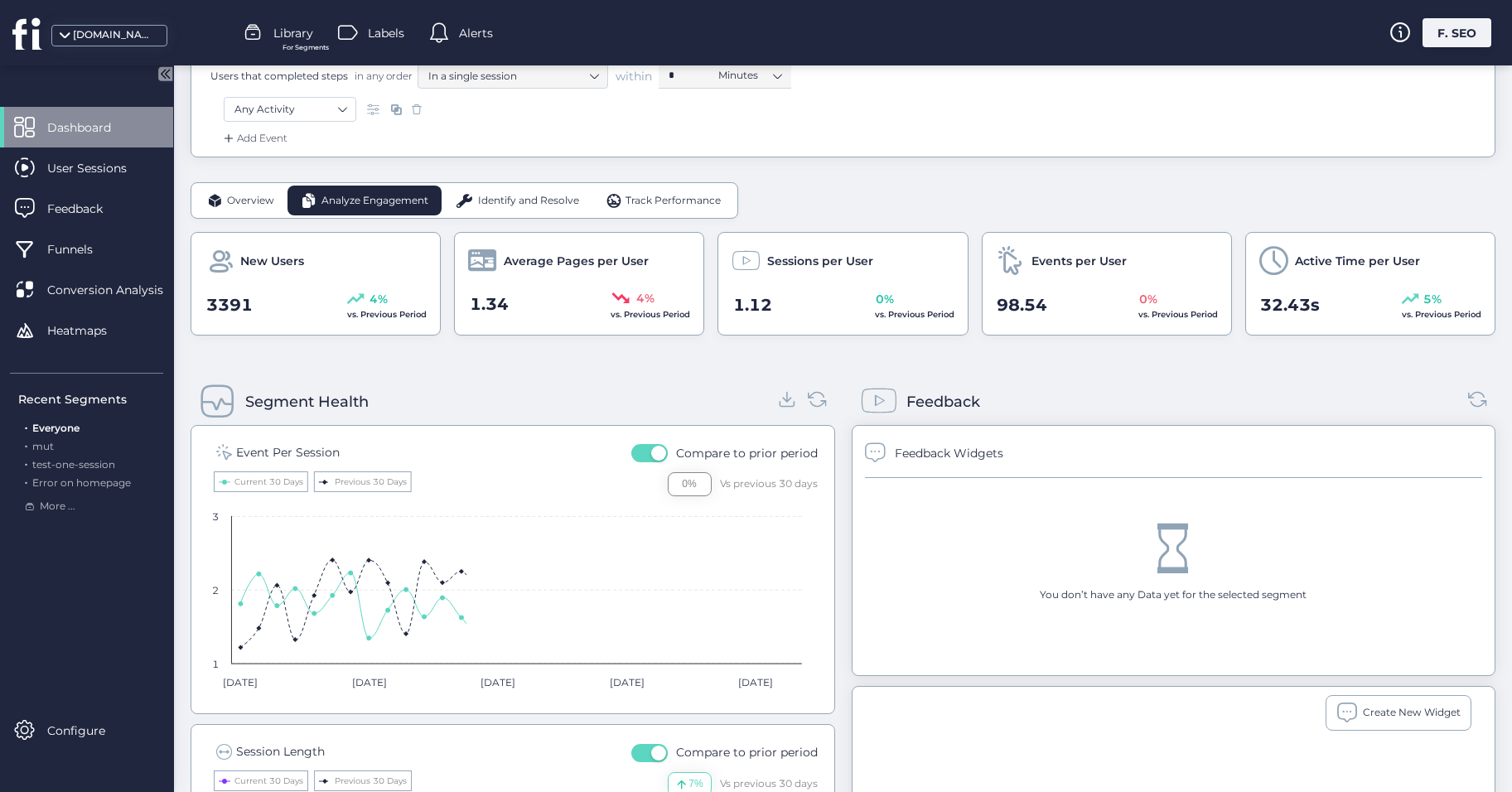
click at [651, 450] on span "button" at bounding box center [659, 454] width 15 height 15
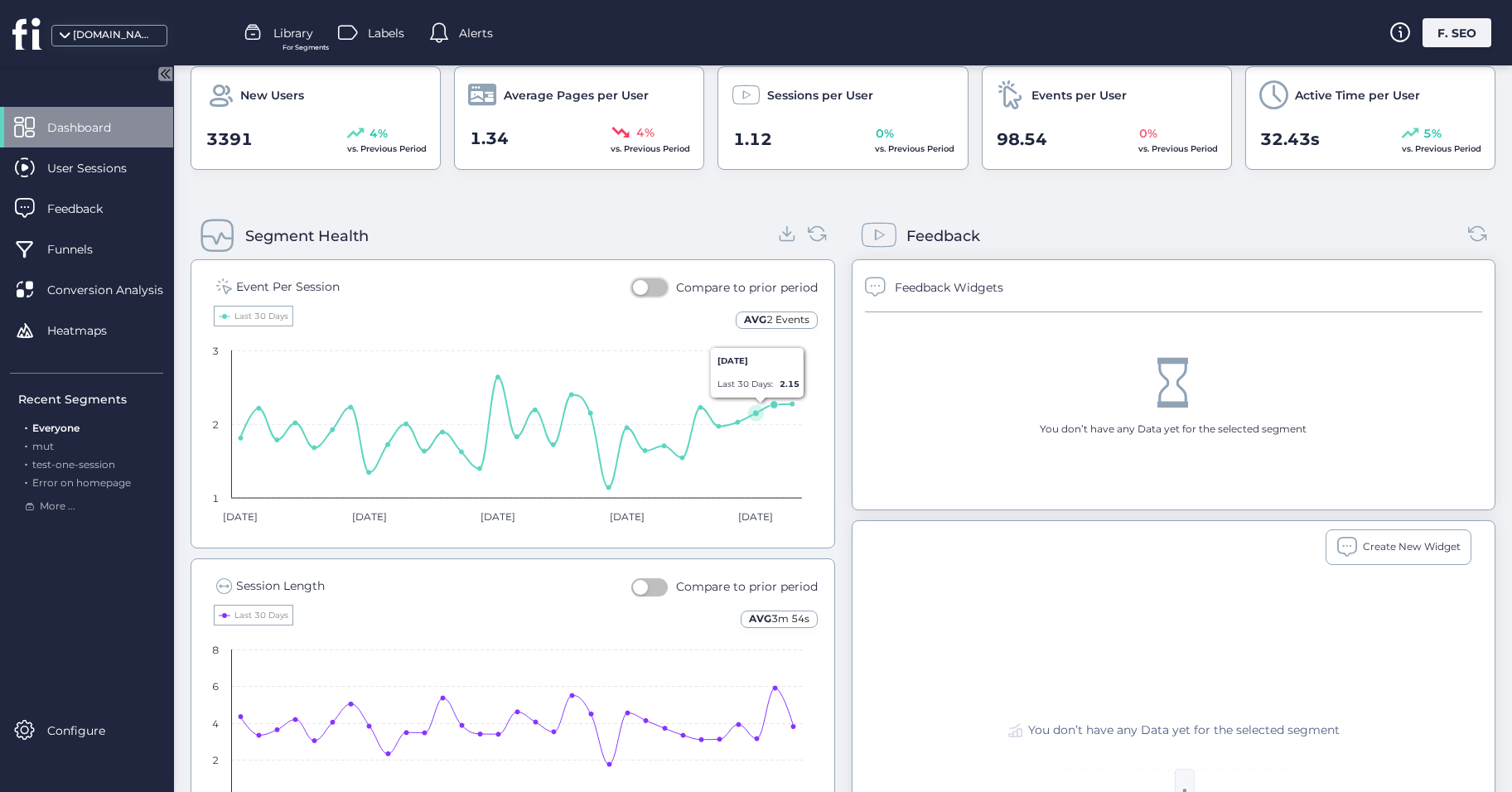
scroll to position [416, 0]
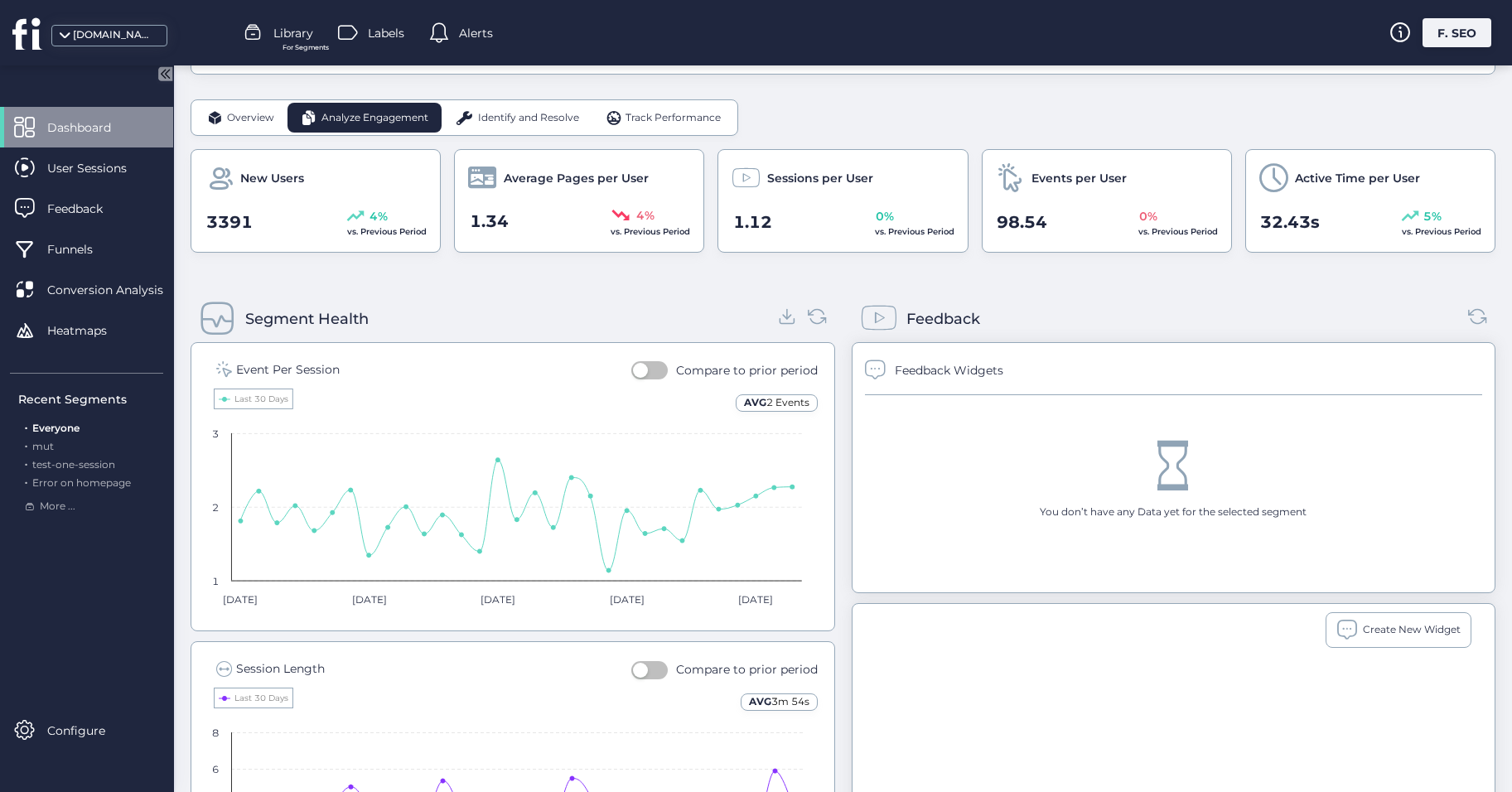
click at [657, 376] on button "button" at bounding box center [649, 371] width 36 height 19
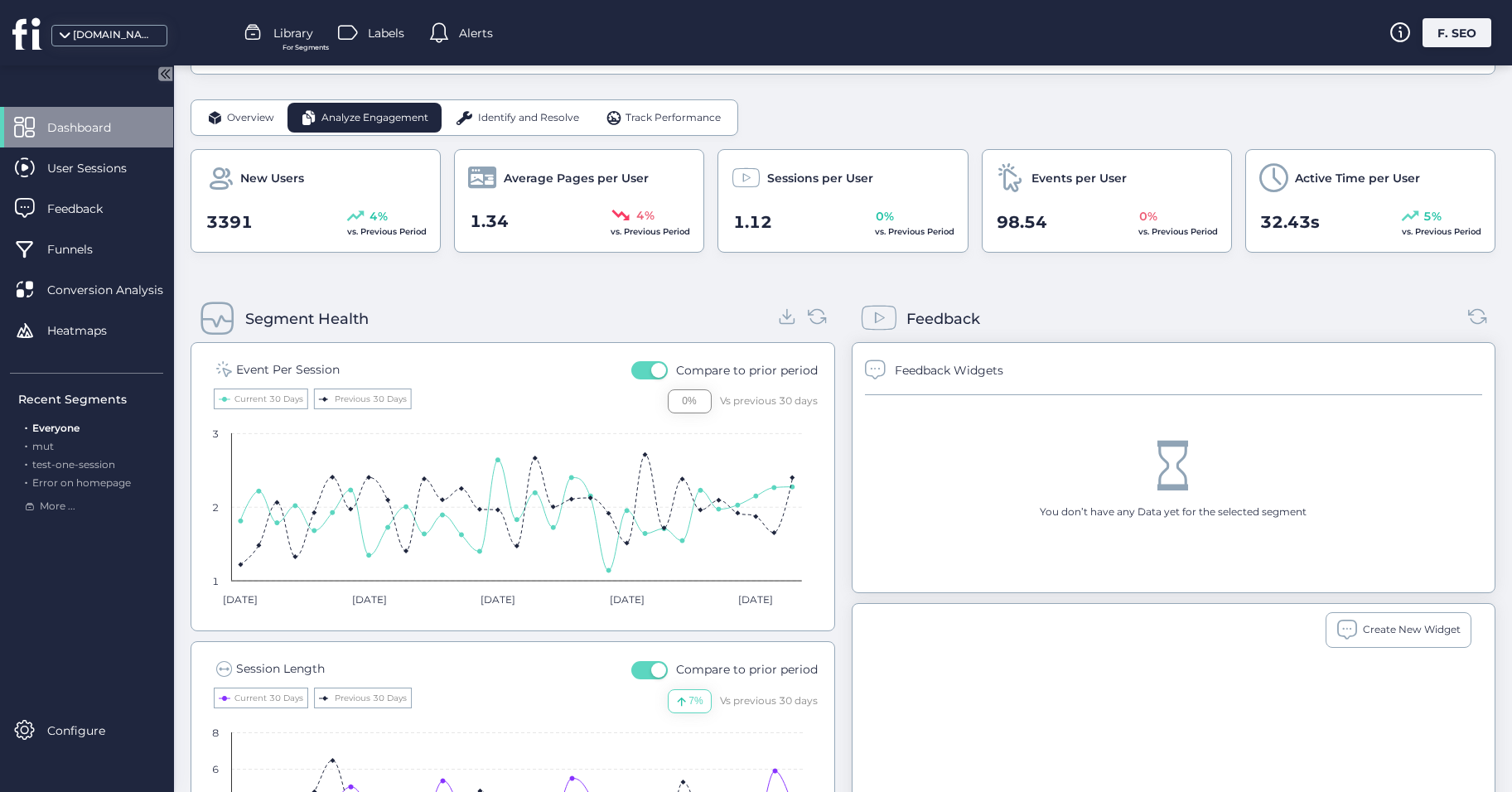
click at [693, 397] on div "0%" at bounding box center [689, 402] width 44 height 24
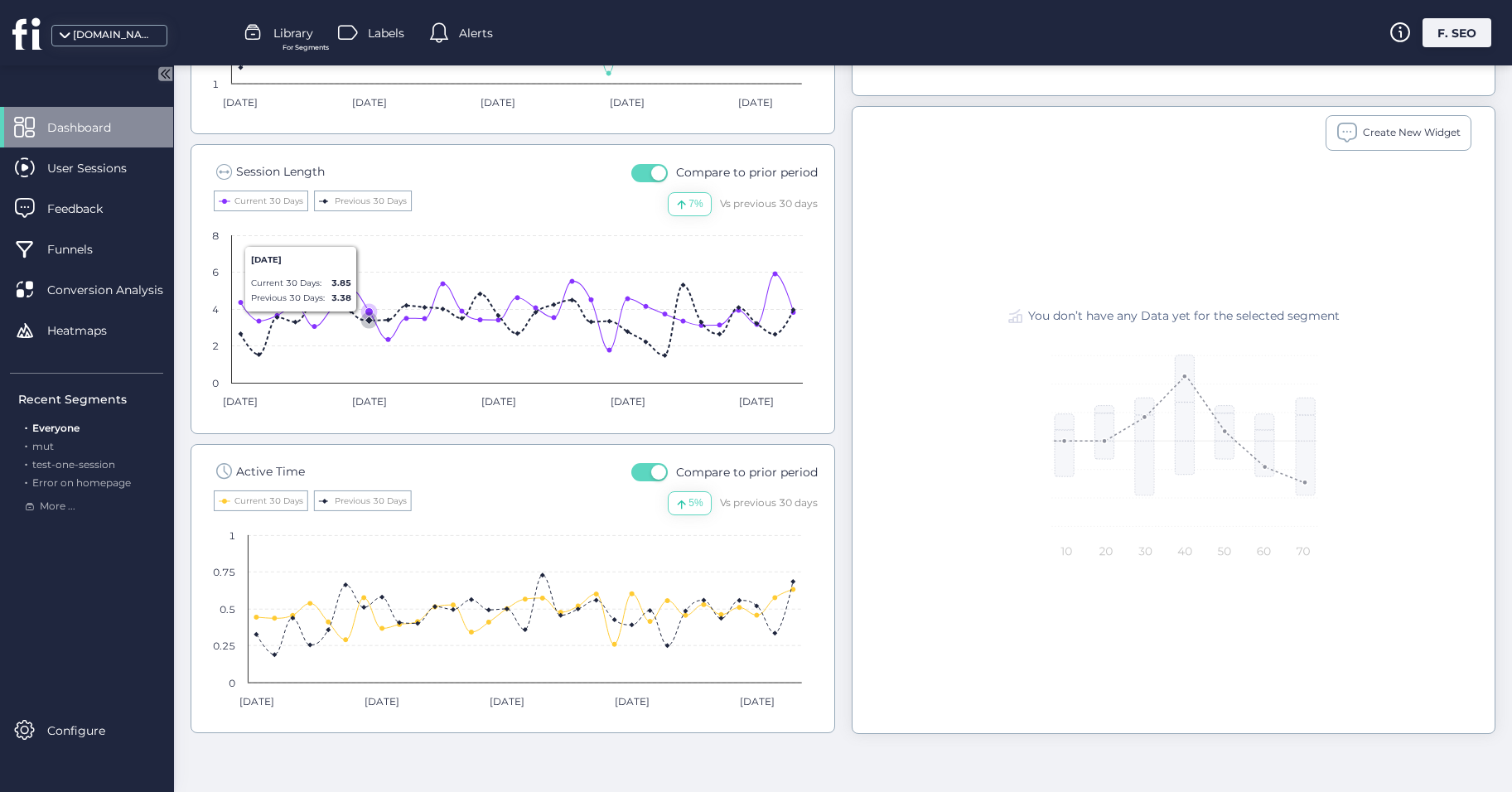
scroll to position [499, 0]
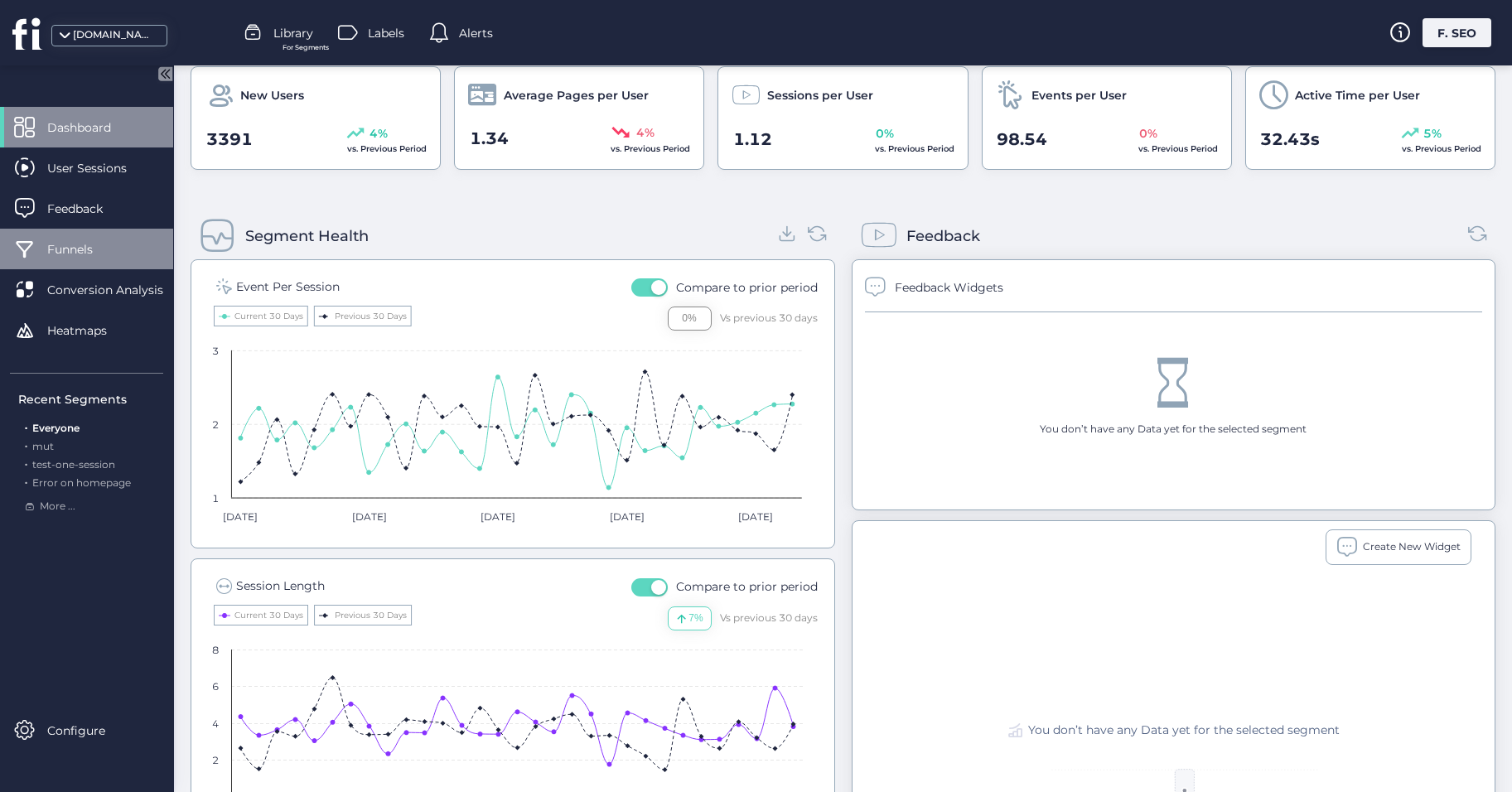
click at [97, 241] on span "Funnels" at bounding box center [83, 250] width 71 height 19
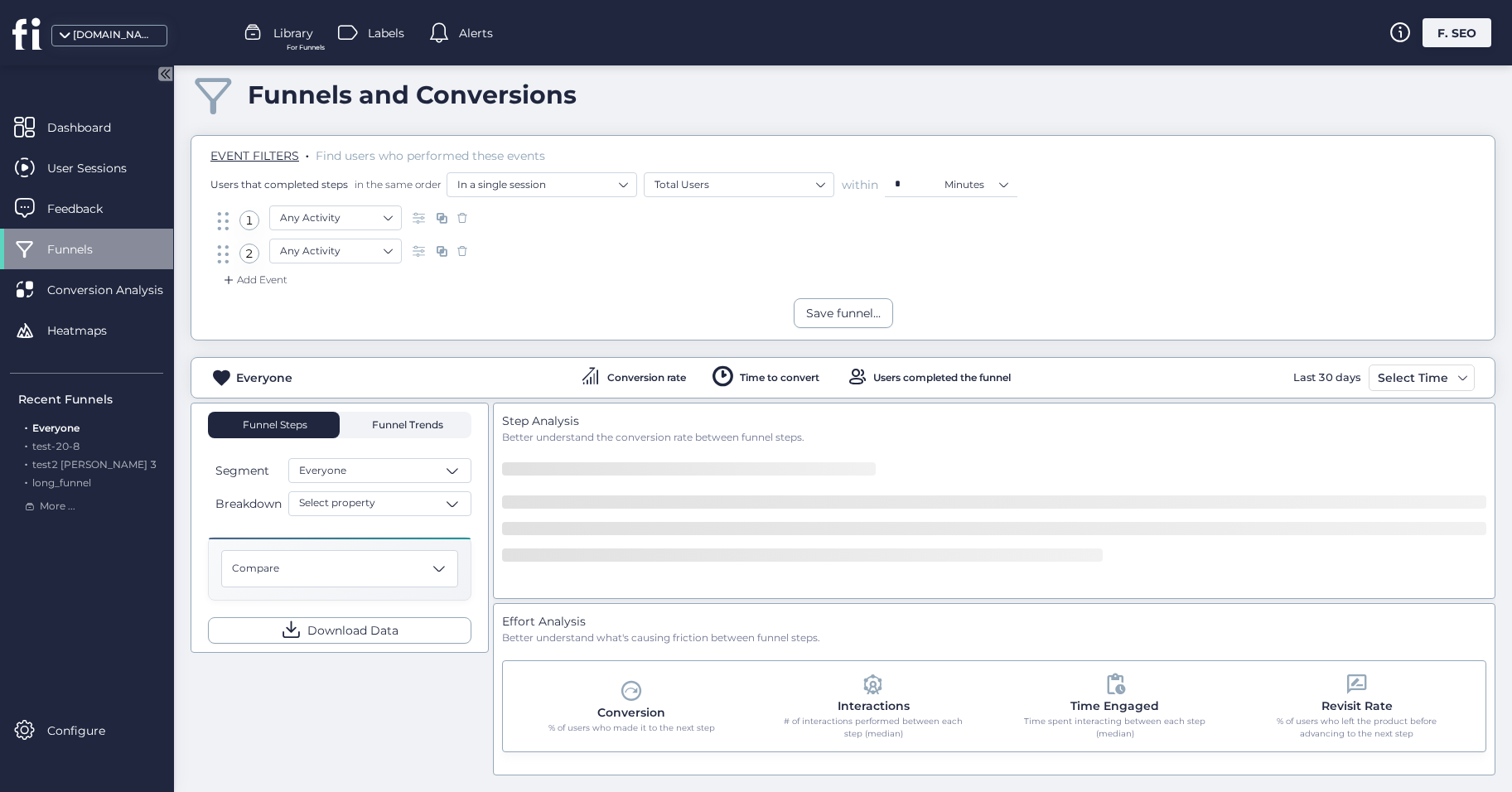
click at [388, 416] on span "Funnel Trends" at bounding box center [405, 425] width 75 height 26
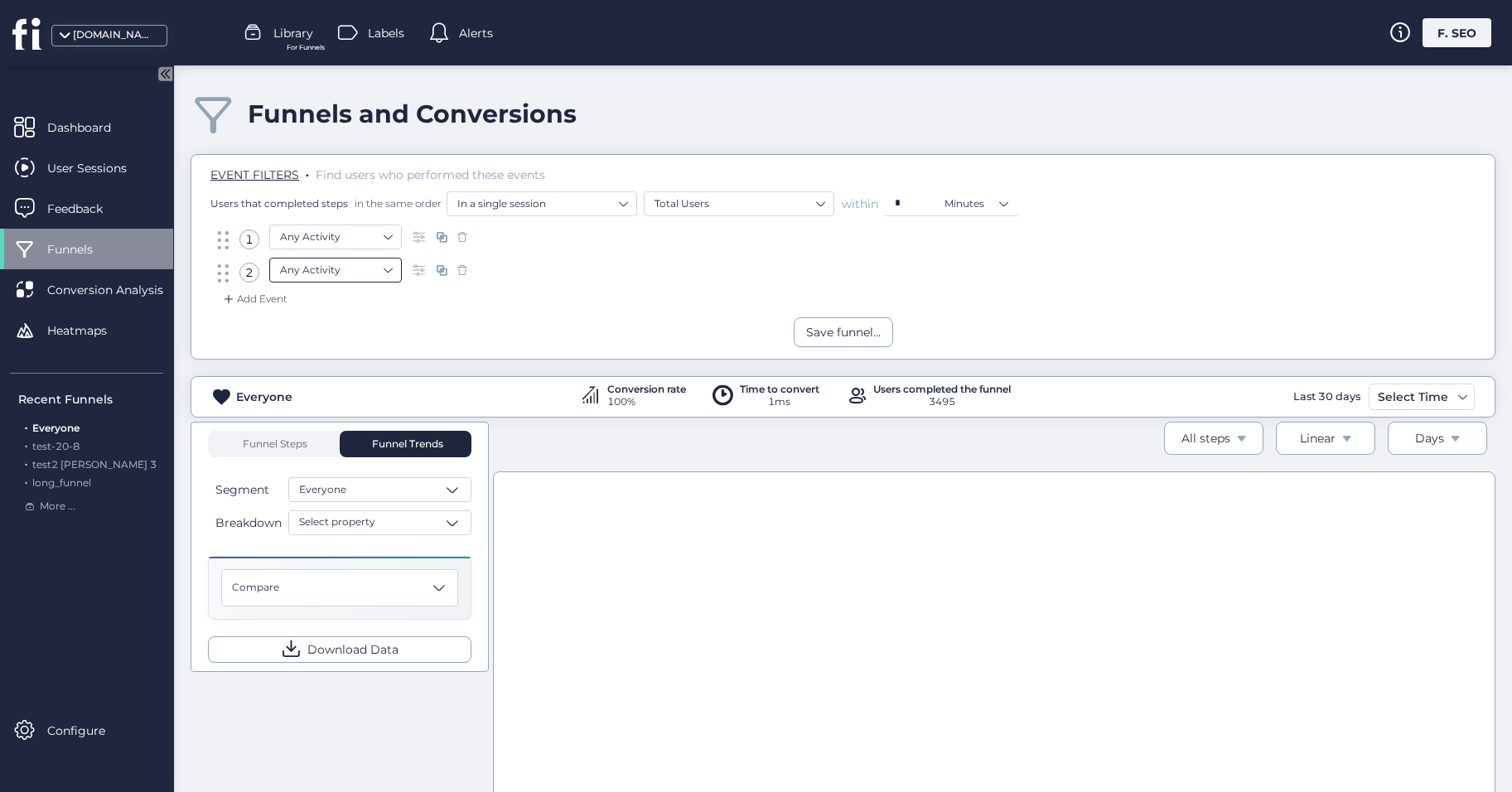
click at [306, 283] on input at bounding box center [330, 271] width 102 height 25
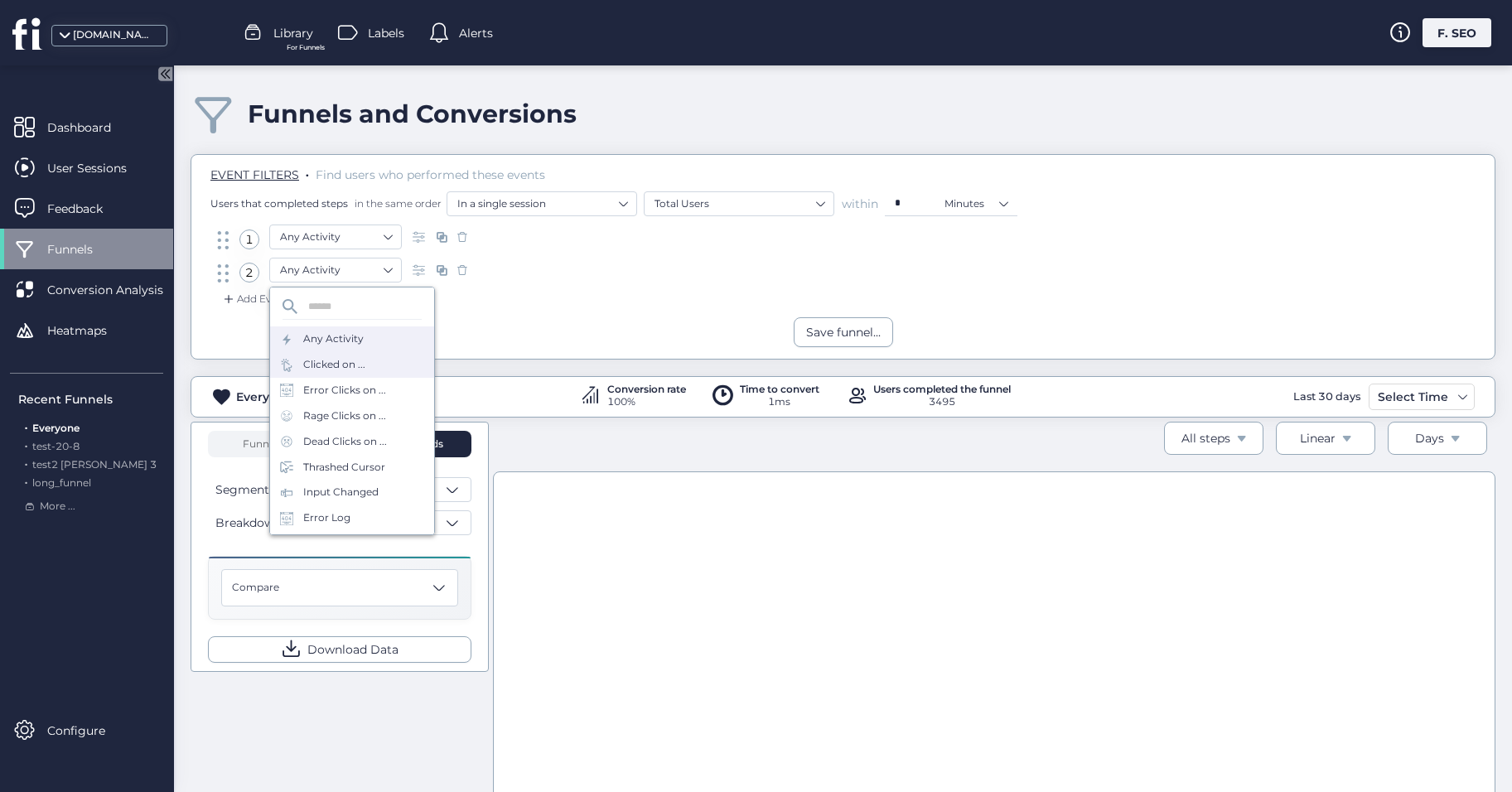
click at [322, 366] on div "Clicked on ..." at bounding box center [334, 364] width 62 height 16
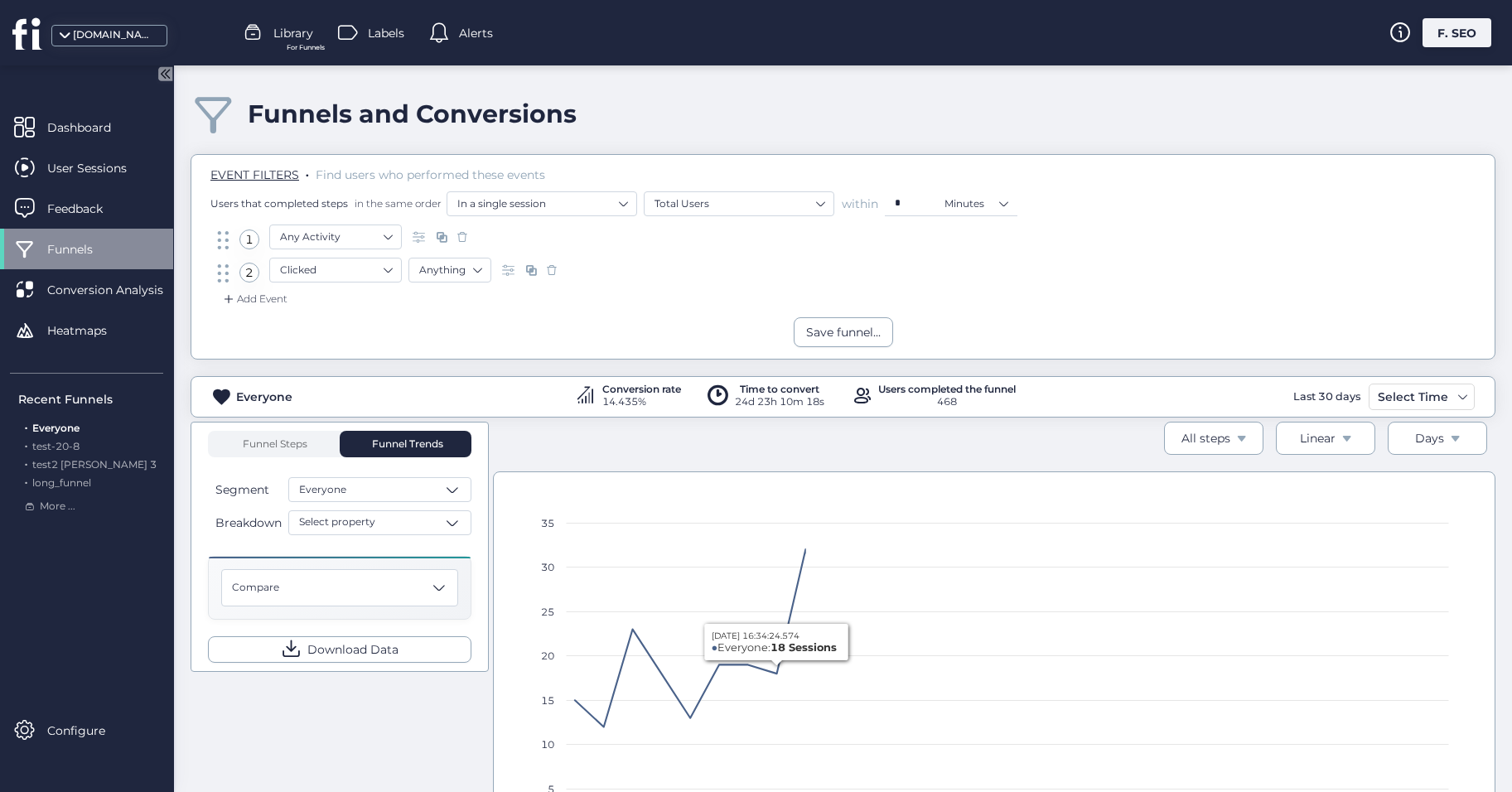
scroll to position [184, 0]
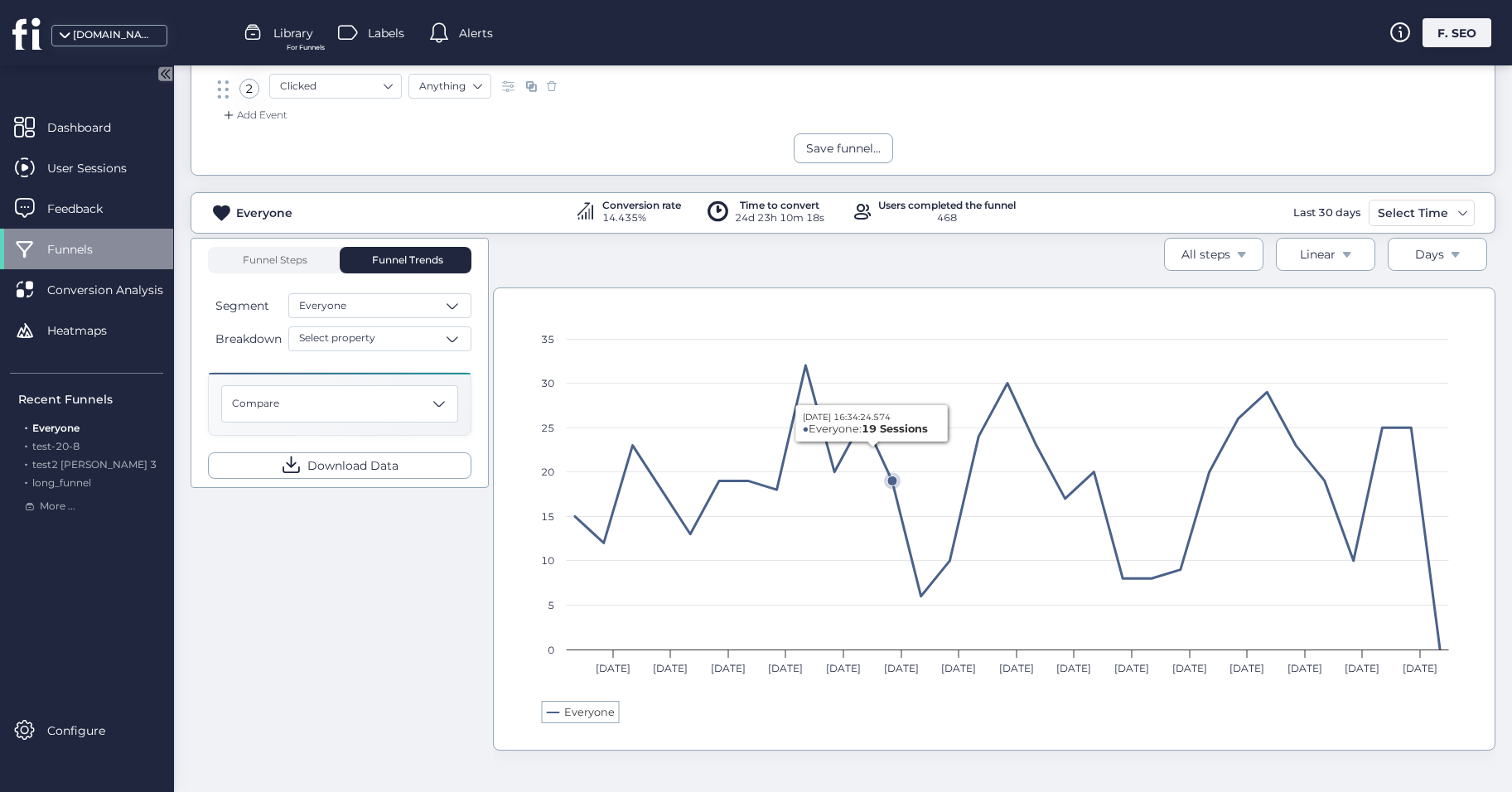
drag, startPoint x: 677, startPoint y: 341, endPoint x: 872, endPoint y: 589, distance: 315.5
click at [872, 589] on rect at bounding box center [995, 521] width 926 height 431
click at [1321, 248] on div "Linear" at bounding box center [1318, 254] width 35 height 19
click at [1321, 248] on div at bounding box center [756, 396] width 1512 height 792
click at [1245, 266] on button "All steps" at bounding box center [1214, 254] width 100 height 34
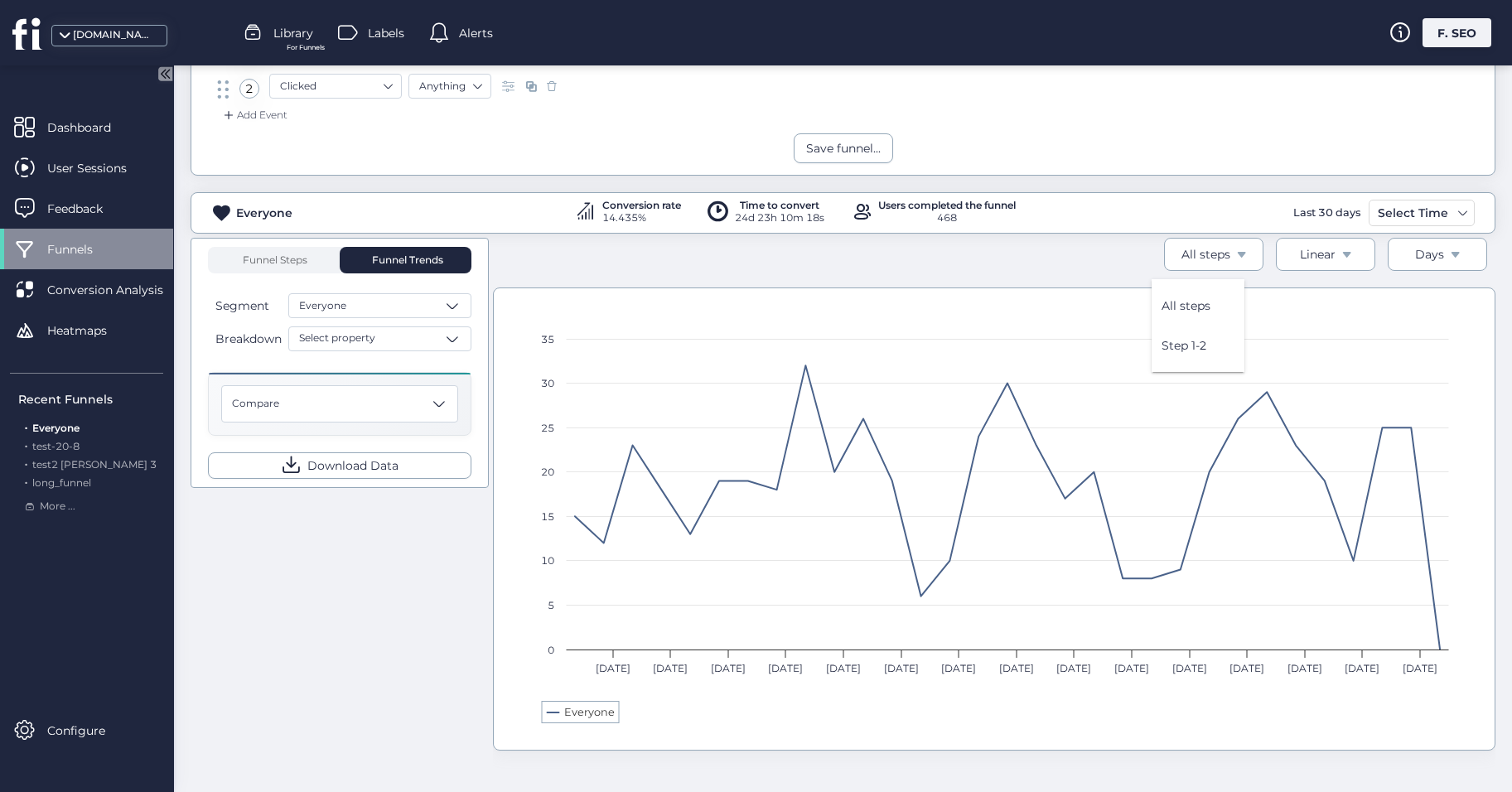
click at [1192, 264] on div at bounding box center [756, 396] width 1512 height 792
